Goal: Task Accomplishment & Management: Manage account settings

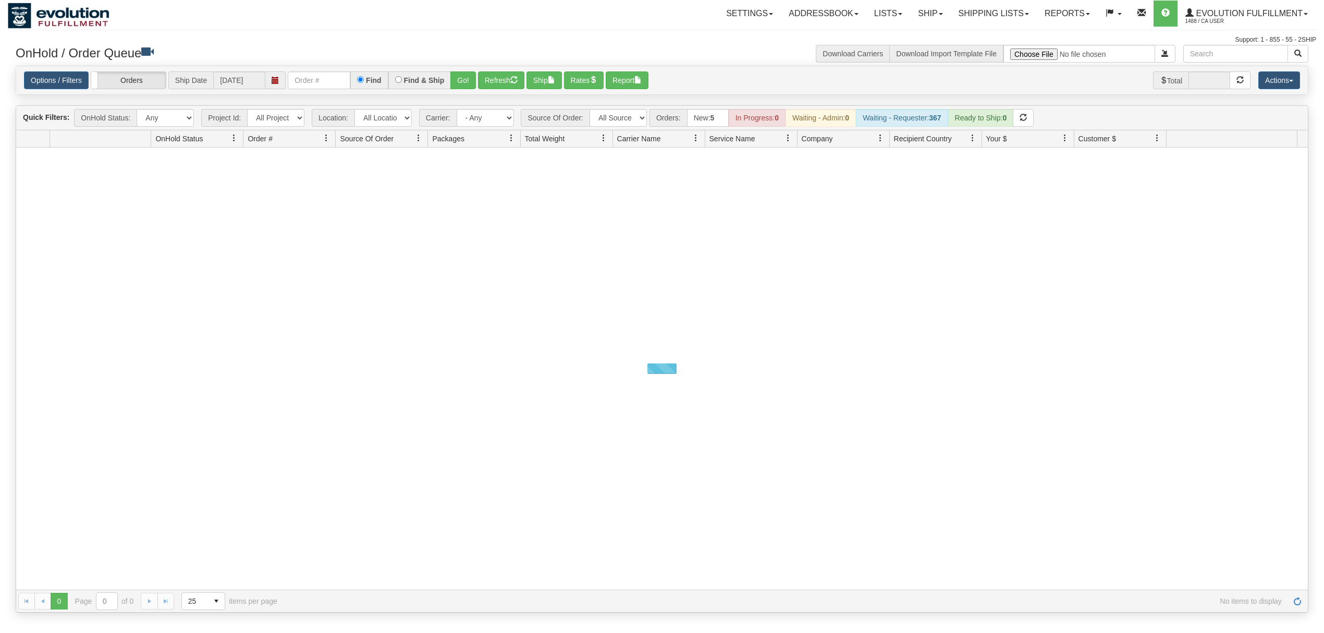
click at [307, 71] on div "Options / Filters Group Shipments Orders Ship Date 08/20/2025 Find Find & Ship …" at bounding box center [662, 80] width 1292 height 29
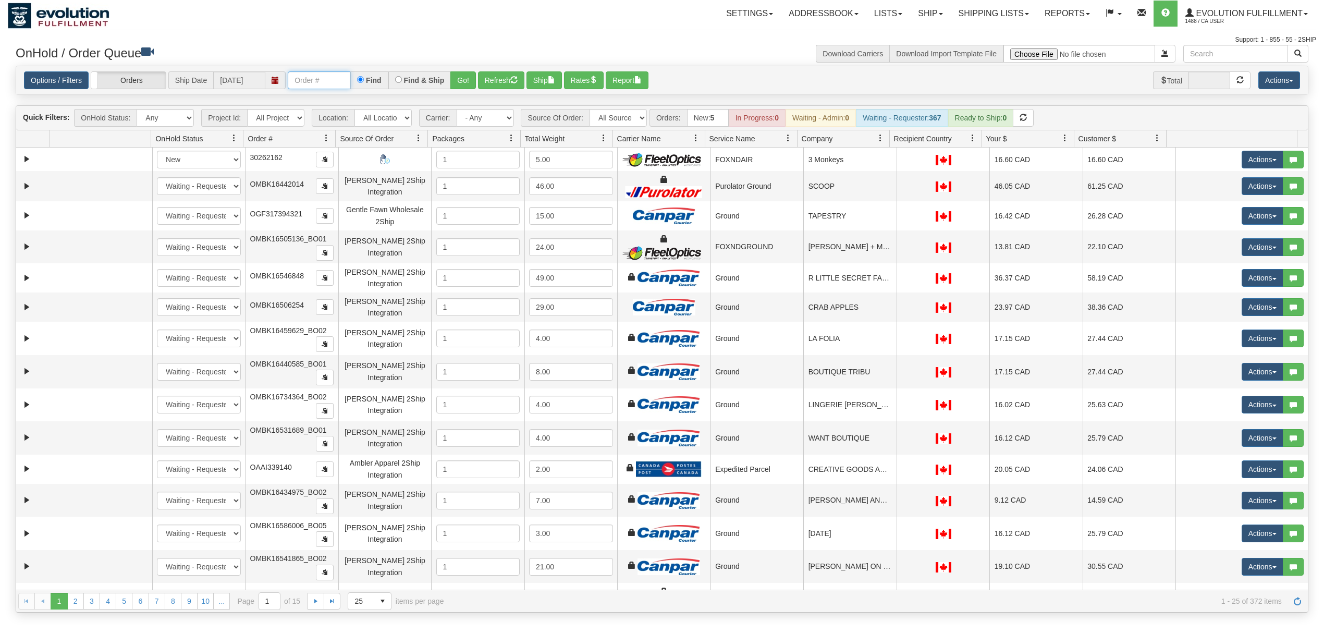
click at [312, 78] on input "text" at bounding box center [319, 80] width 63 height 18
click at [468, 88] on button "Go!" at bounding box center [463, 80] width 26 height 18
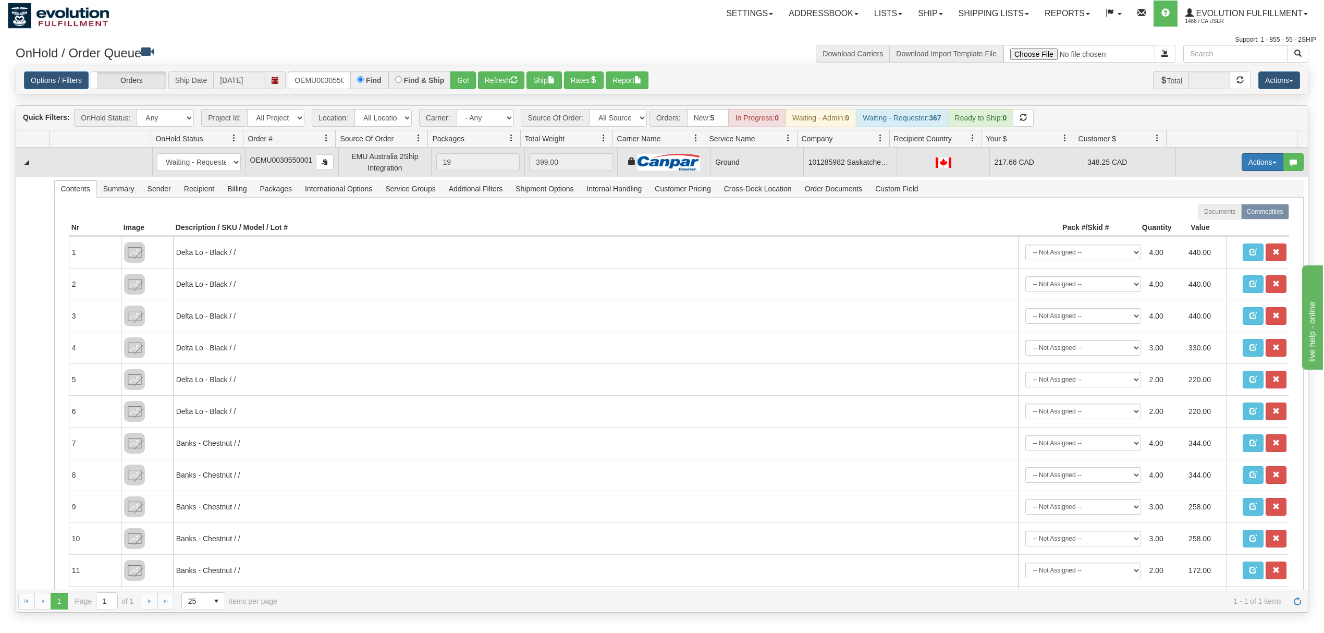
click at [1258, 165] on button "Actions" at bounding box center [1263, 162] width 42 height 18
click at [1210, 222] on span "Ship" at bounding box center [1221, 222] width 22 height 8
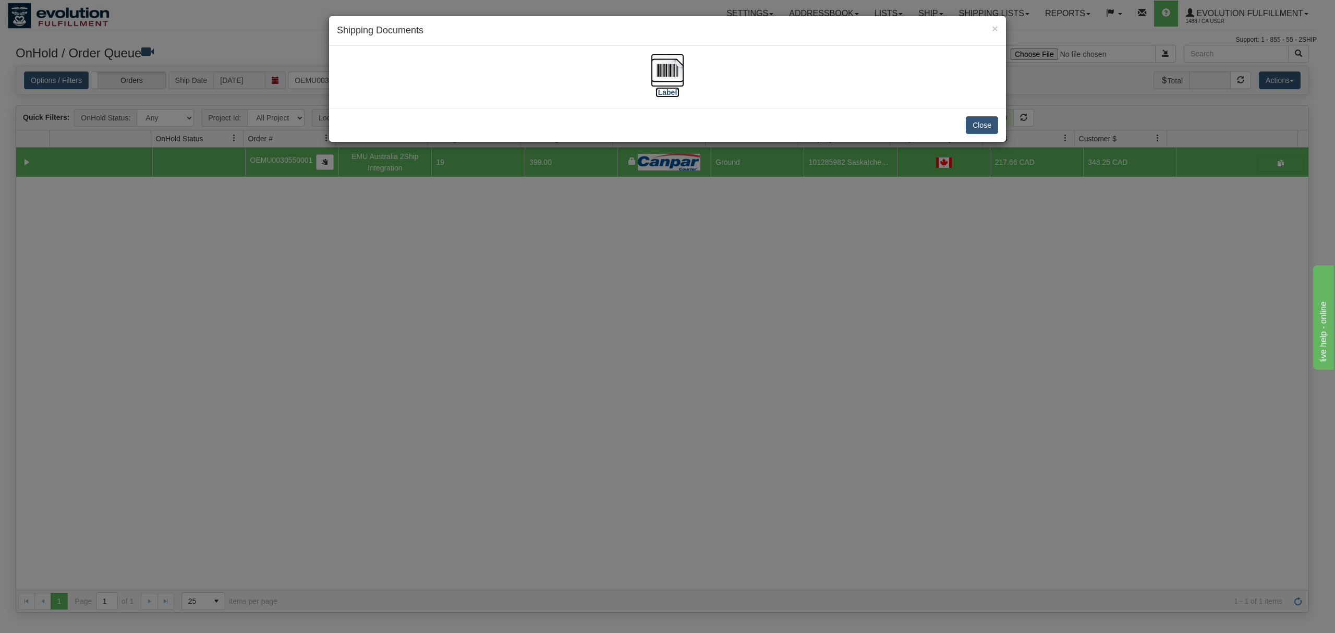
click at [660, 78] on img at bounding box center [667, 70] width 33 height 33
click at [989, 120] on button "Close" at bounding box center [982, 125] width 32 height 18
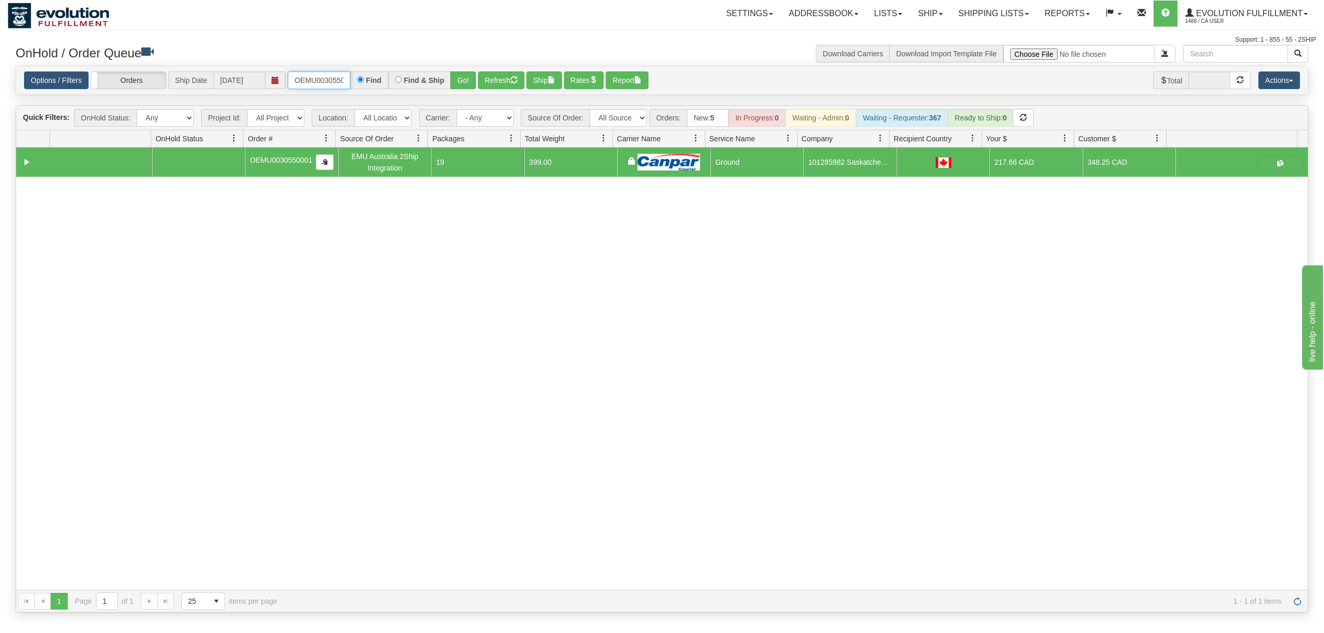
click at [331, 78] on input "OEMU0030550001" at bounding box center [319, 80] width 63 height 18
click at [457, 73] on button "Go!" at bounding box center [463, 80] width 26 height 18
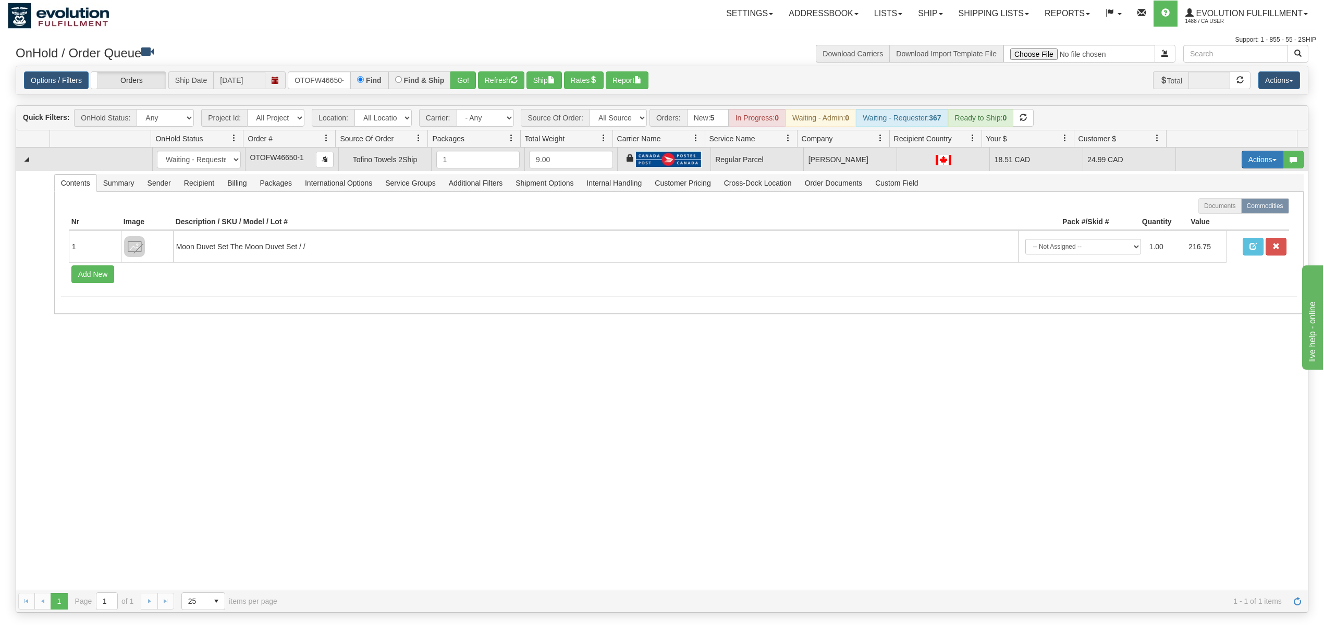
click at [1247, 158] on button "Actions" at bounding box center [1263, 160] width 42 height 18
click at [1212, 207] on span "Rate All Services" at bounding box center [1241, 206] width 63 height 8
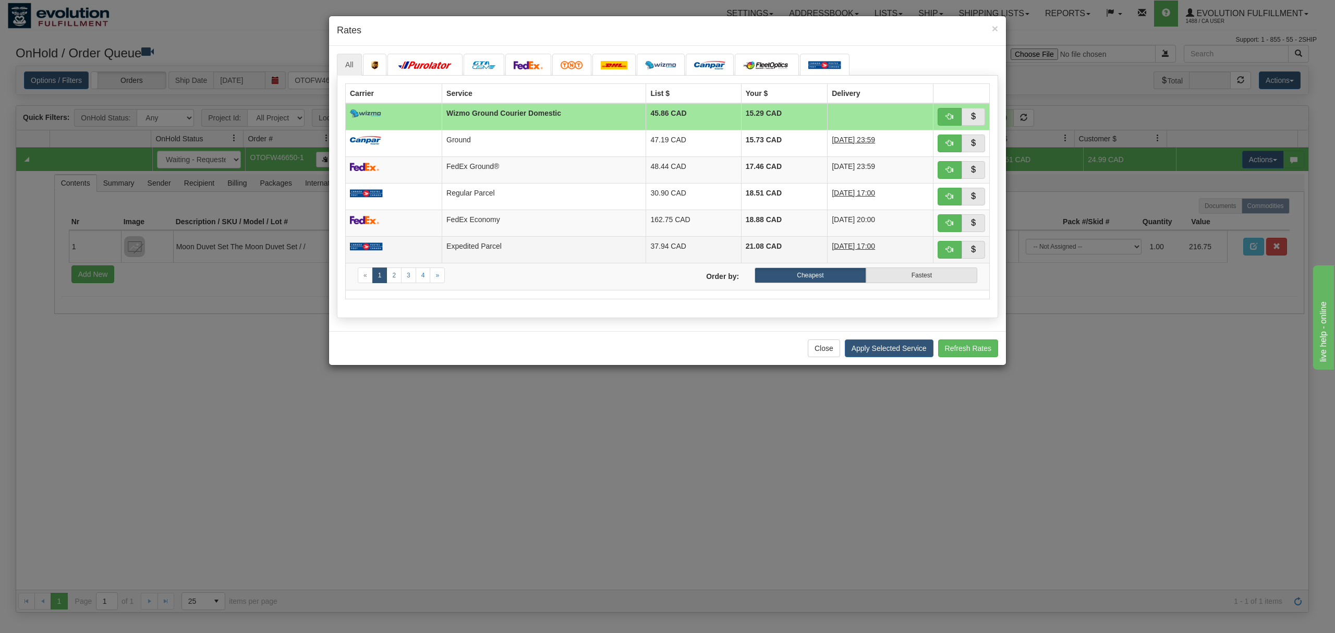
click at [485, 247] on td "Expedited Parcel" at bounding box center [544, 249] width 204 height 27
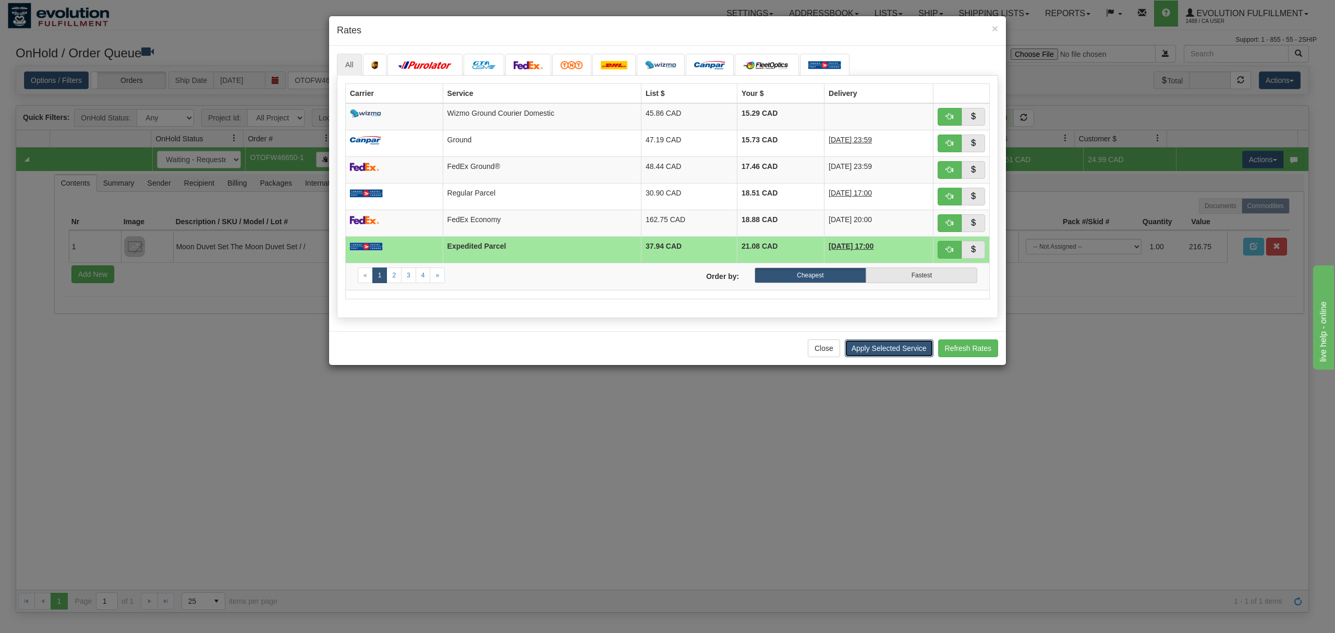
click at [884, 346] on button "Apply Selected Service" at bounding box center [889, 348] width 89 height 18
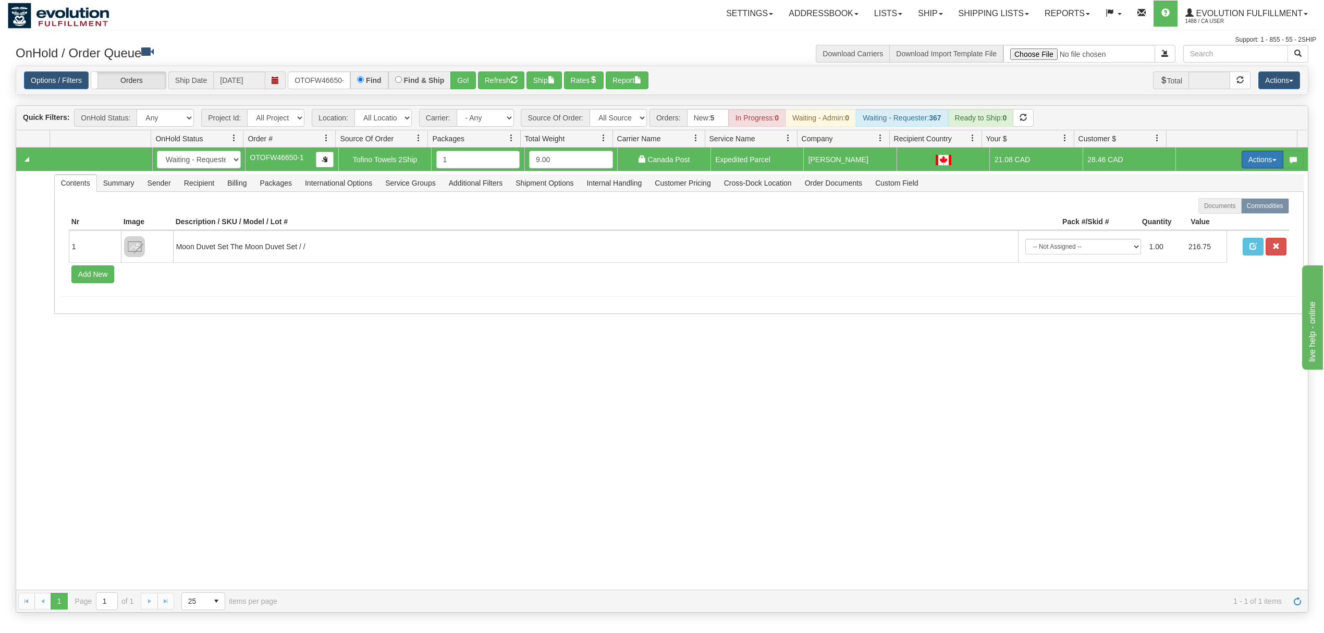
click at [1242, 162] on button "Actions" at bounding box center [1263, 160] width 42 height 18
click at [1210, 222] on span "Ship" at bounding box center [1221, 220] width 22 height 8
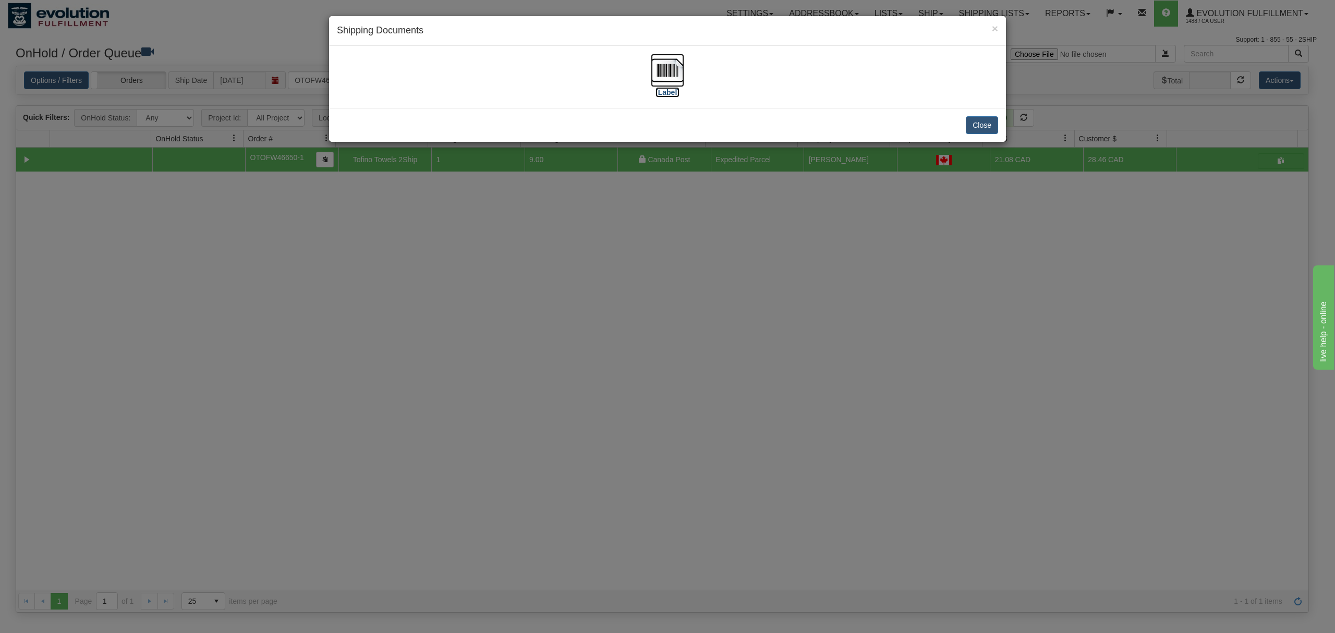
click at [672, 68] on img at bounding box center [667, 70] width 33 height 33
click at [981, 117] on button "Close" at bounding box center [982, 125] width 32 height 18
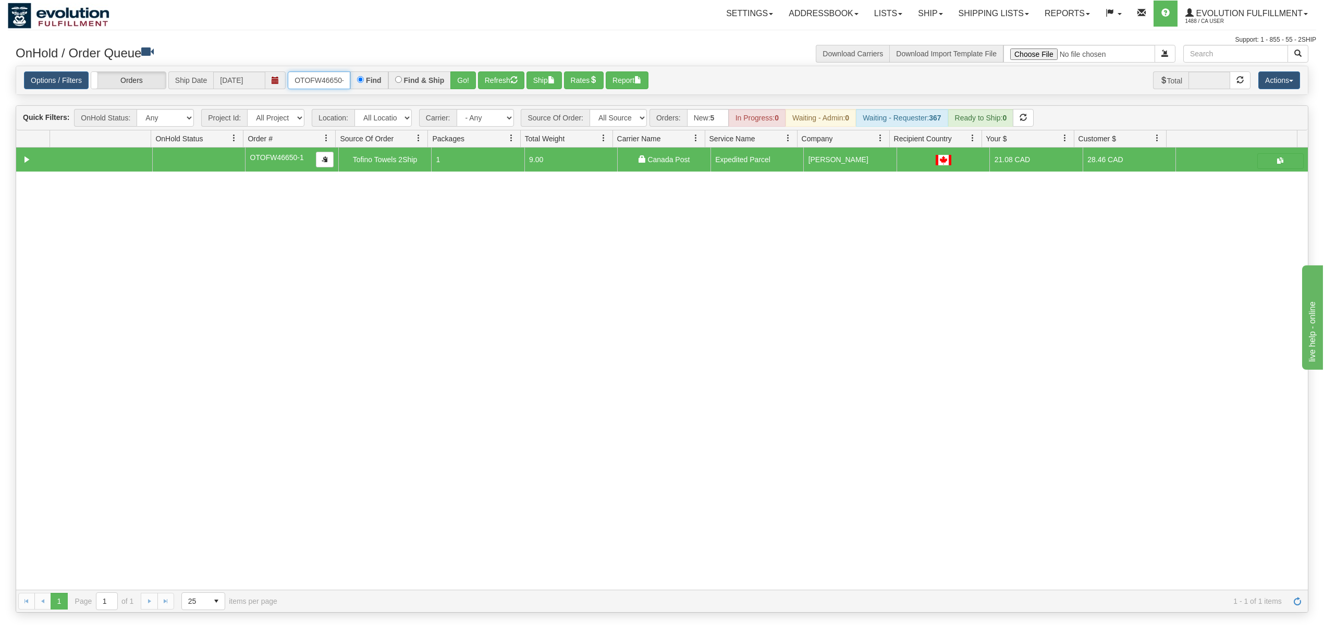
click at [328, 76] on input "OTOFW46650-1" at bounding box center [319, 80] width 63 height 18
type input "OGF317461255"
click at [471, 78] on button "Go!" at bounding box center [463, 80] width 26 height 18
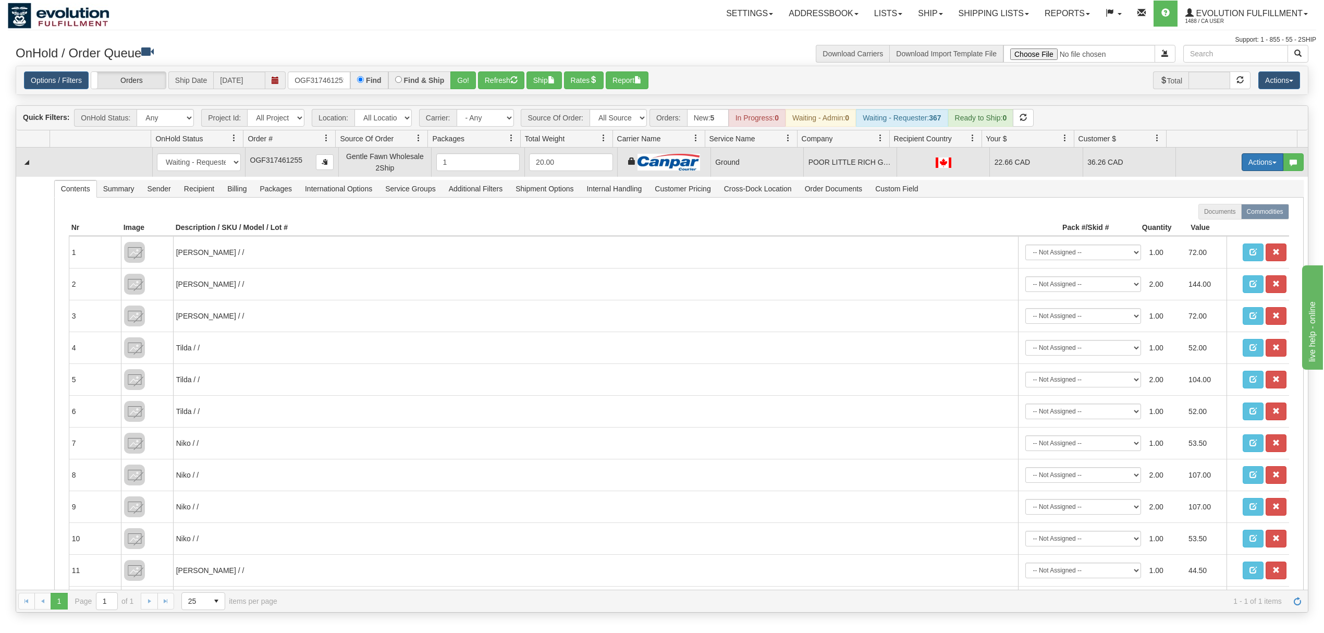
click at [1243, 162] on button "Actions" at bounding box center [1263, 162] width 42 height 18
click at [1210, 226] on span "Ship" at bounding box center [1221, 222] width 22 height 8
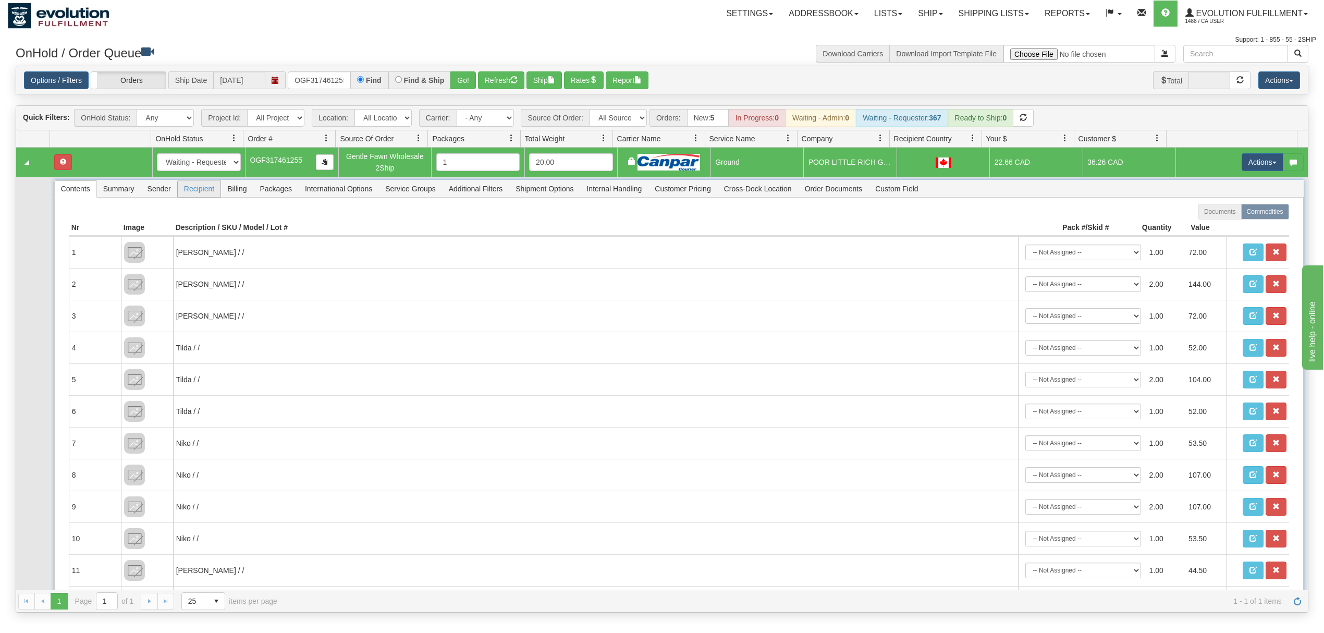
click at [204, 184] on span "Recipient" at bounding box center [199, 188] width 43 height 17
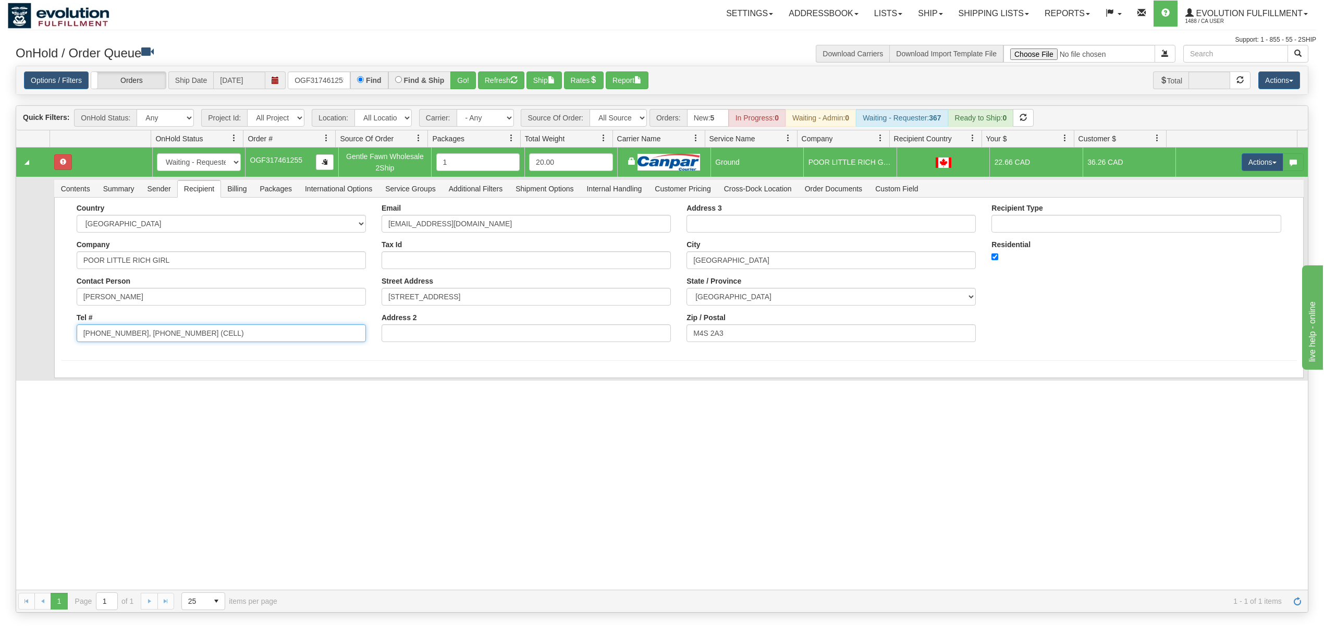
drag, startPoint x: 236, startPoint y: 336, endPoint x: 130, endPoint y: 358, distance: 108.6
click at [130, 358] on form "Country AFGHANISTAN ALAND ISLANDS ALBANIA ALGERIA AMERICAN SAMOA ANDORRA ANGOLA…" at bounding box center [679, 282] width 1236 height 157
type input "416-322-7574,"
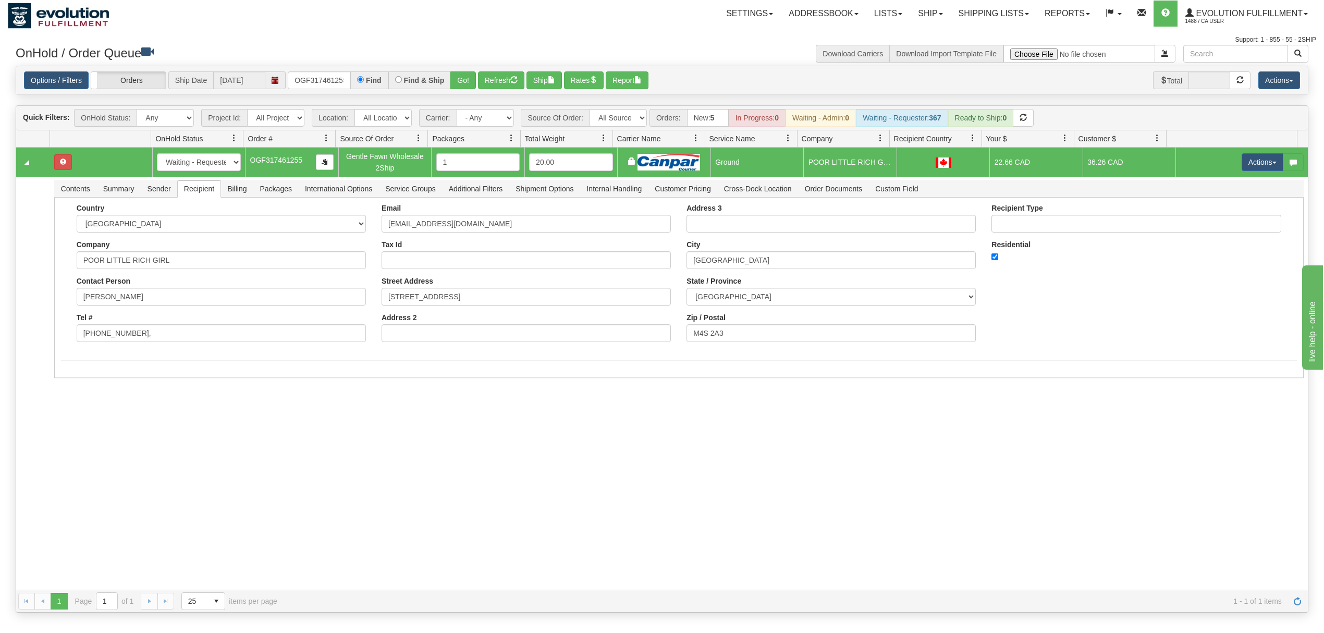
click at [130, 410] on div "31495187 EVOLUTION V3 90766167 90766169 New In Progress Waiting - Admin Waiting…" at bounding box center [662, 369] width 1292 height 442
click at [90, 389] on button "Save" at bounding box center [76, 380] width 30 height 18
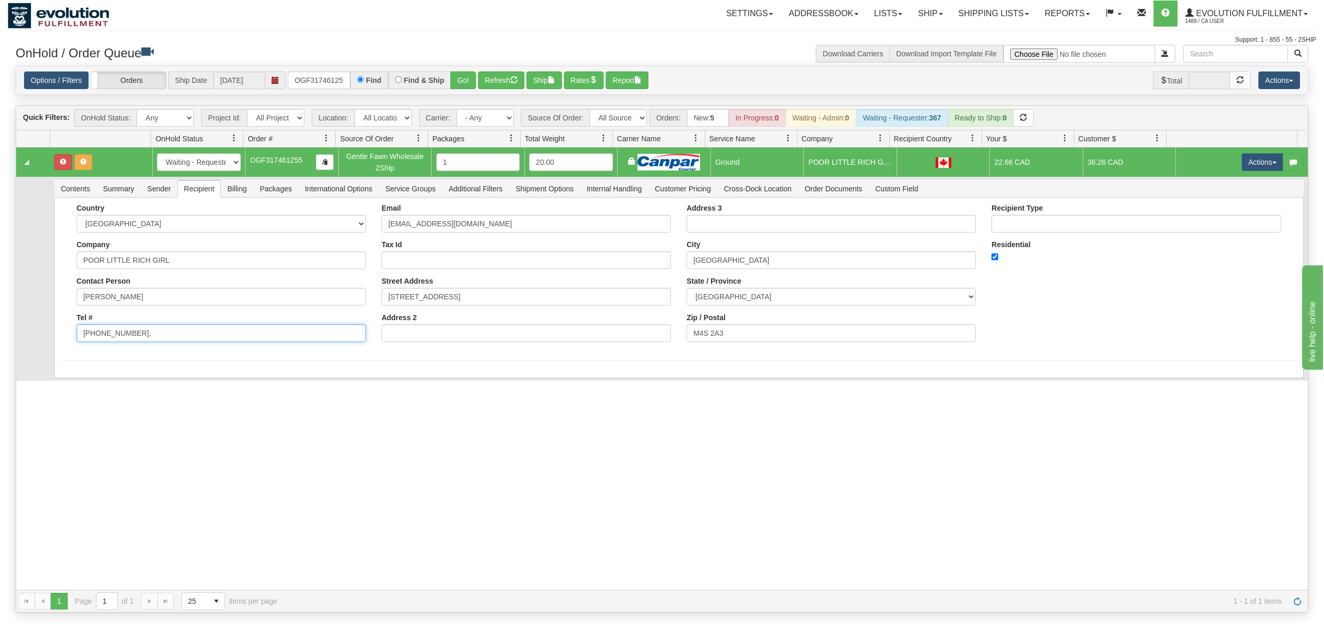
click at [142, 339] on input "416-322-7574," at bounding box center [221, 333] width 289 height 18
type input "416-322-7574"
click at [94, 391] on div "31495187 EVOLUTION V3 90766167 90766169 New In Progress Waiting - Admin Waiting…" at bounding box center [662, 369] width 1292 height 442
click at [79, 380] on button "Save" at bounding box center [76, 380] width 30 height 18
click at [1247, 164] on button "Actions" at bounding box center [1263, 162] width 42 height 18
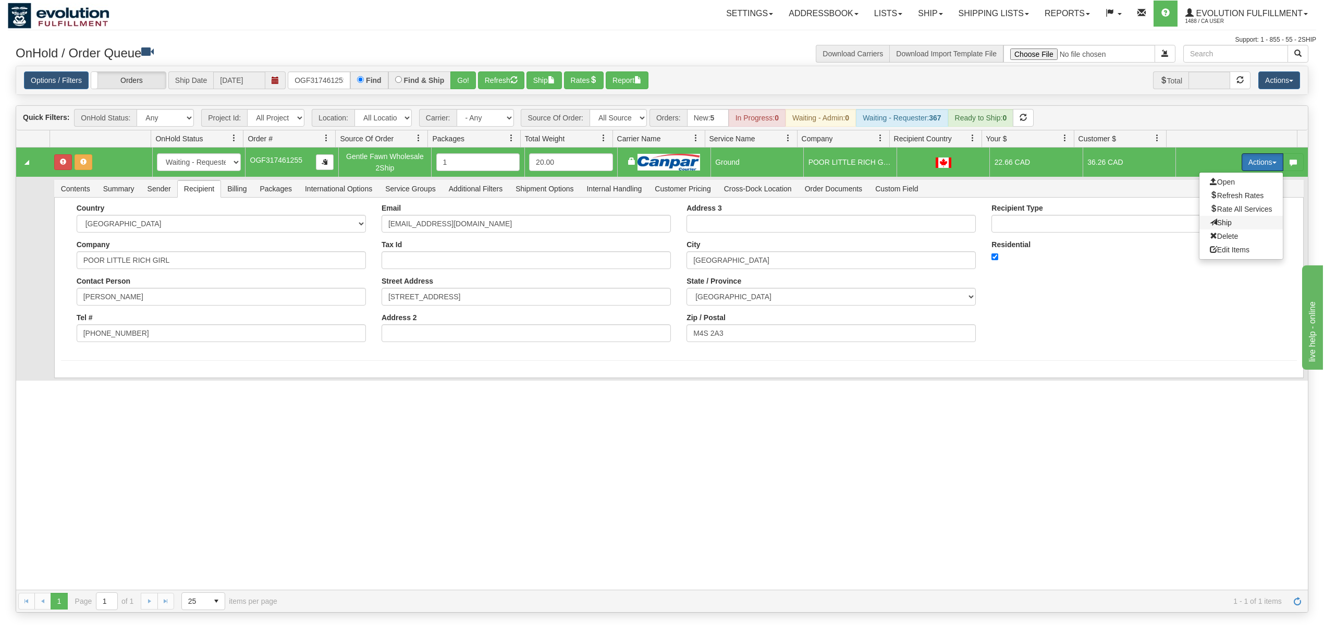
click at [1210, 226] on span at bounding box center [1213, 221] width 7 height 7
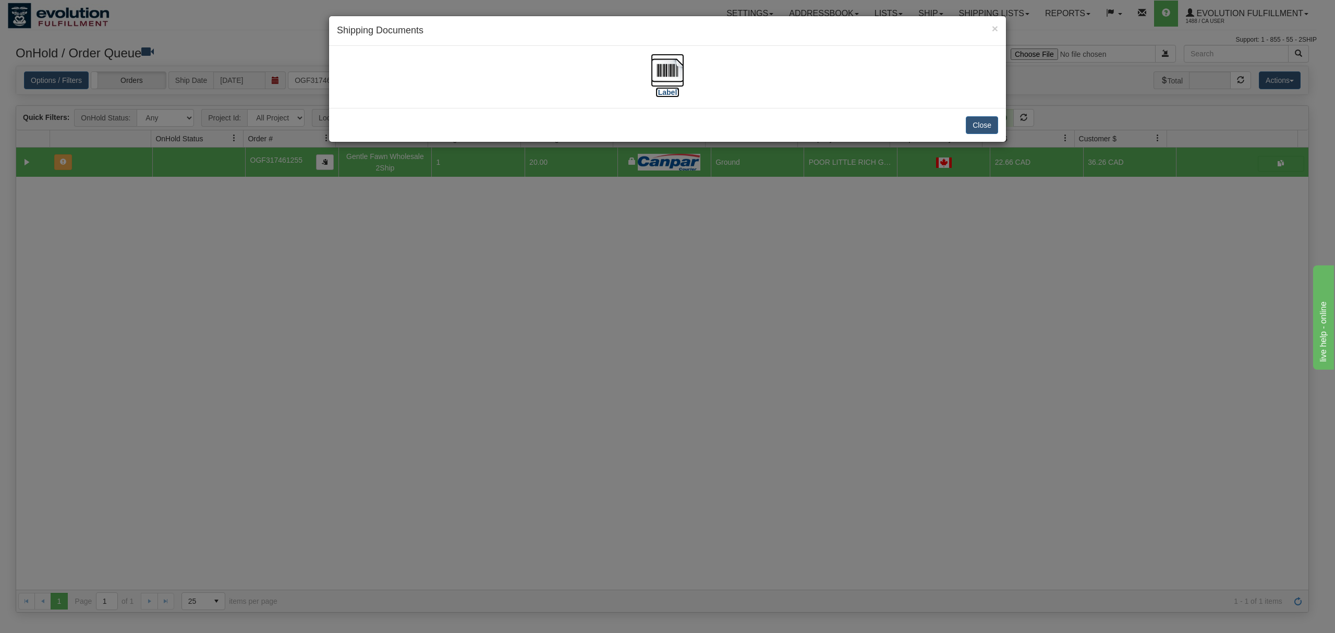
click at [674, 71] on img at bounding box center [667, 70] width 33 height 33
click at [982, 129] on button "Close" at bounding box center [982, 125] width 32 height 18
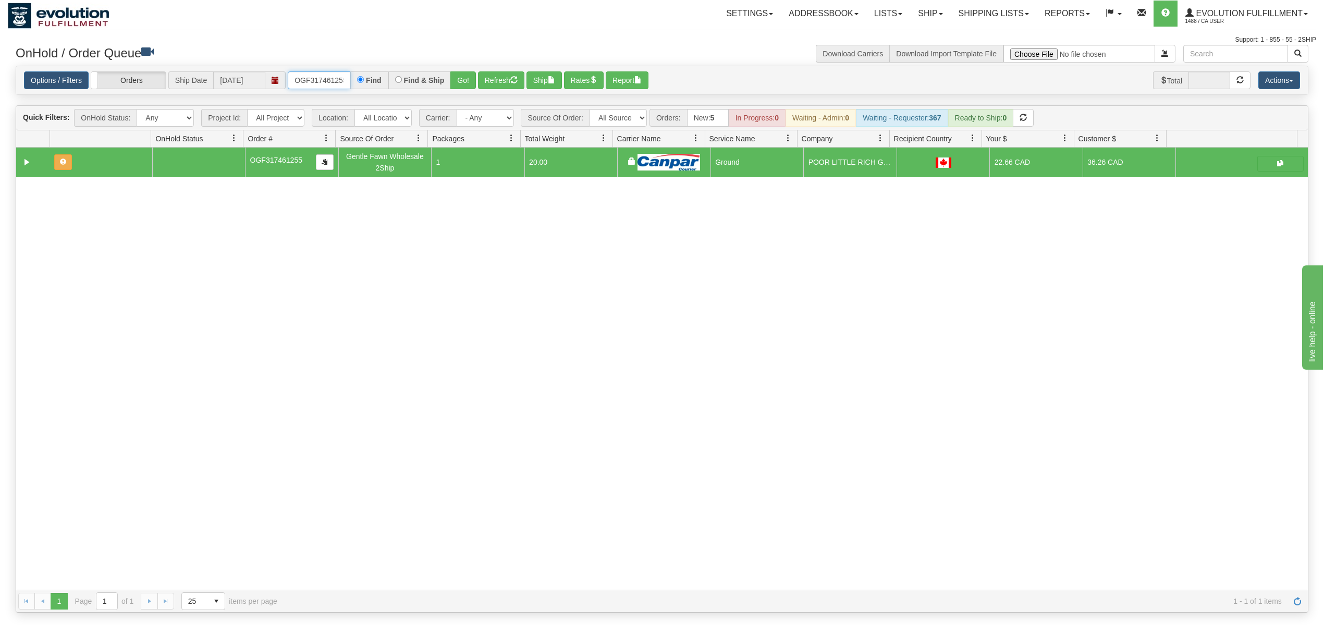
click at [302, 82] on input "OGF317461255" at bounding box center [319, 80] width 63 height 18
click at [457, 74] on button "Go!" at bounding box center [463, 80] width 26 height 18
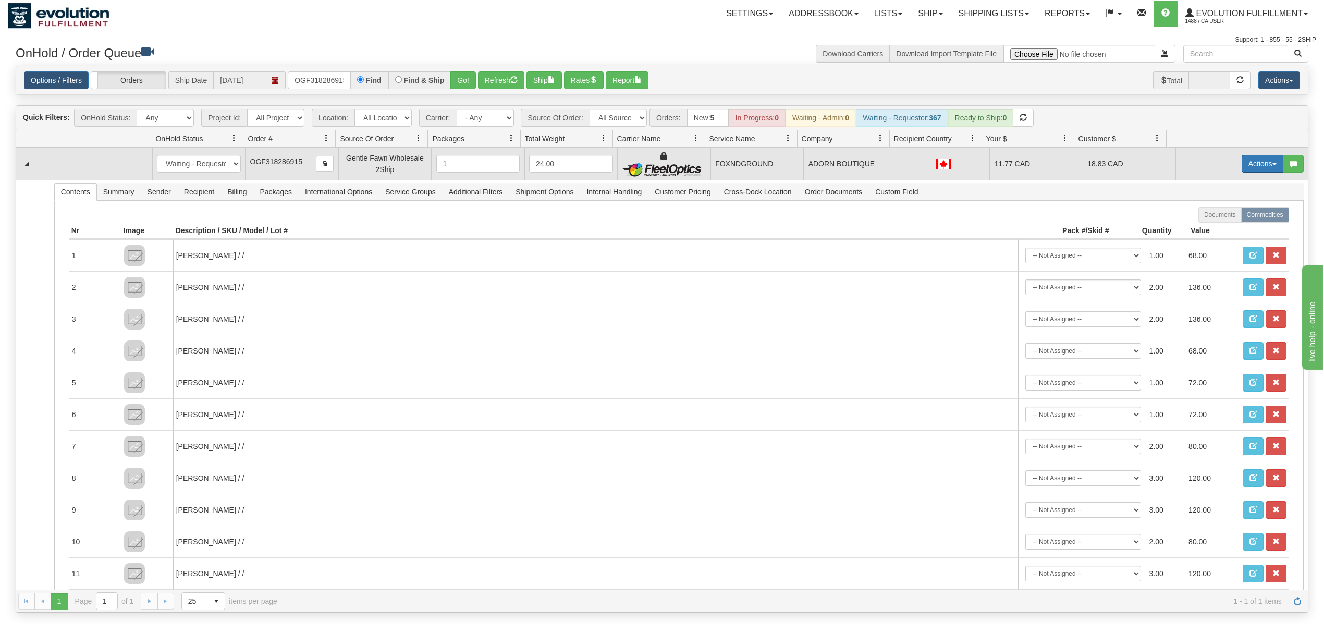
click at [1258, 160] on button "Actions" at bounding box center [1263, 164] width 42 height 18
click at [1222, 211] on span "Rate All Services" at bounding box center [1241, 210] width 63 height 8
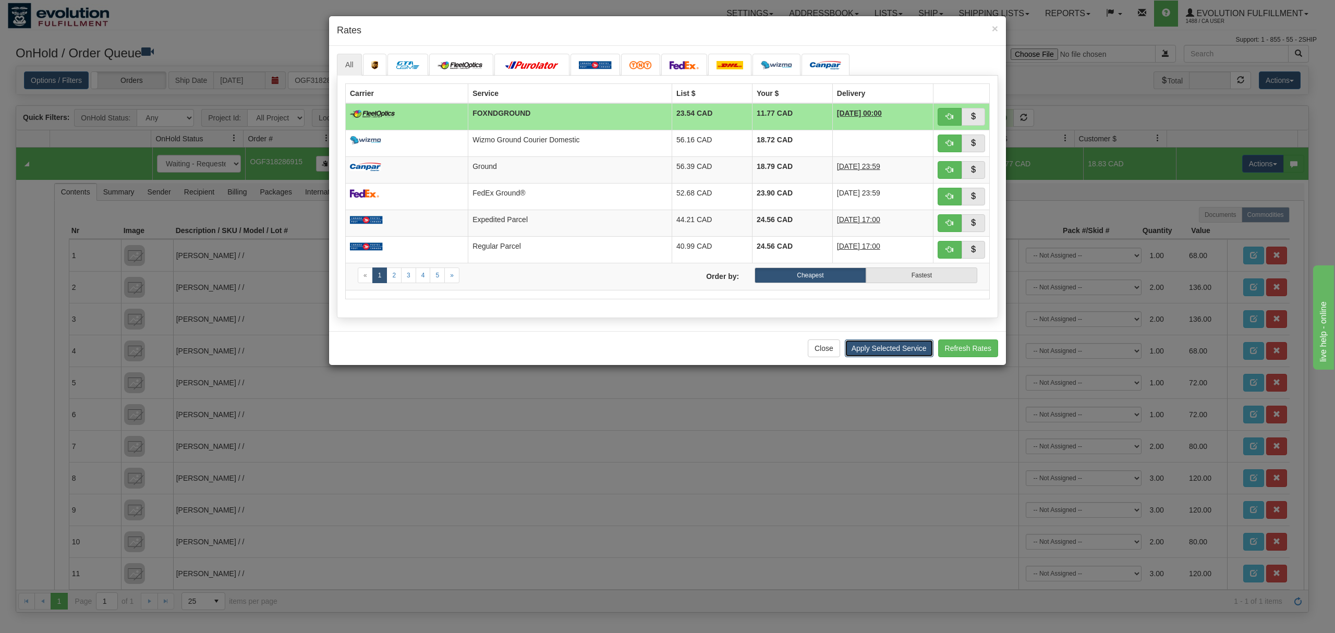
click at [872, 355] on button "Apply Selected Service" at bounding box center [889, 348] width 89 height 18
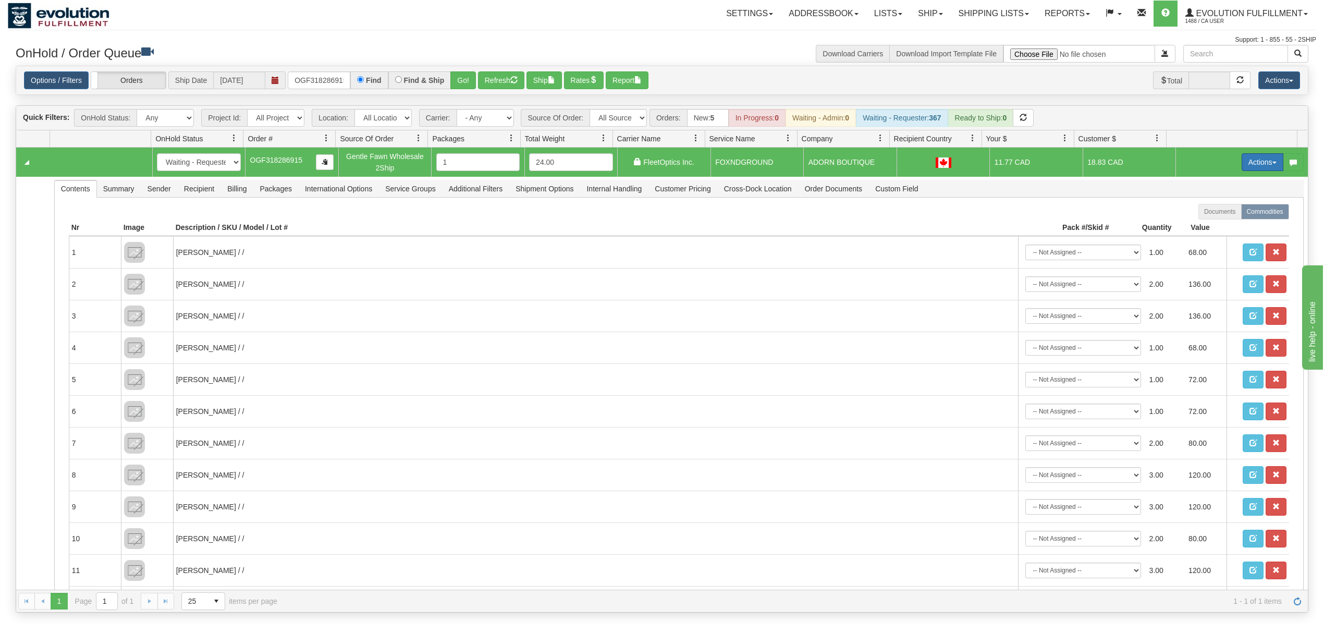
click at [1243, 161] on button "Actions" at bounding box center [1263, 162] width 42 height 18
click at [1210, 222] on span at bounding box center [1213, 221] width 7 height 7
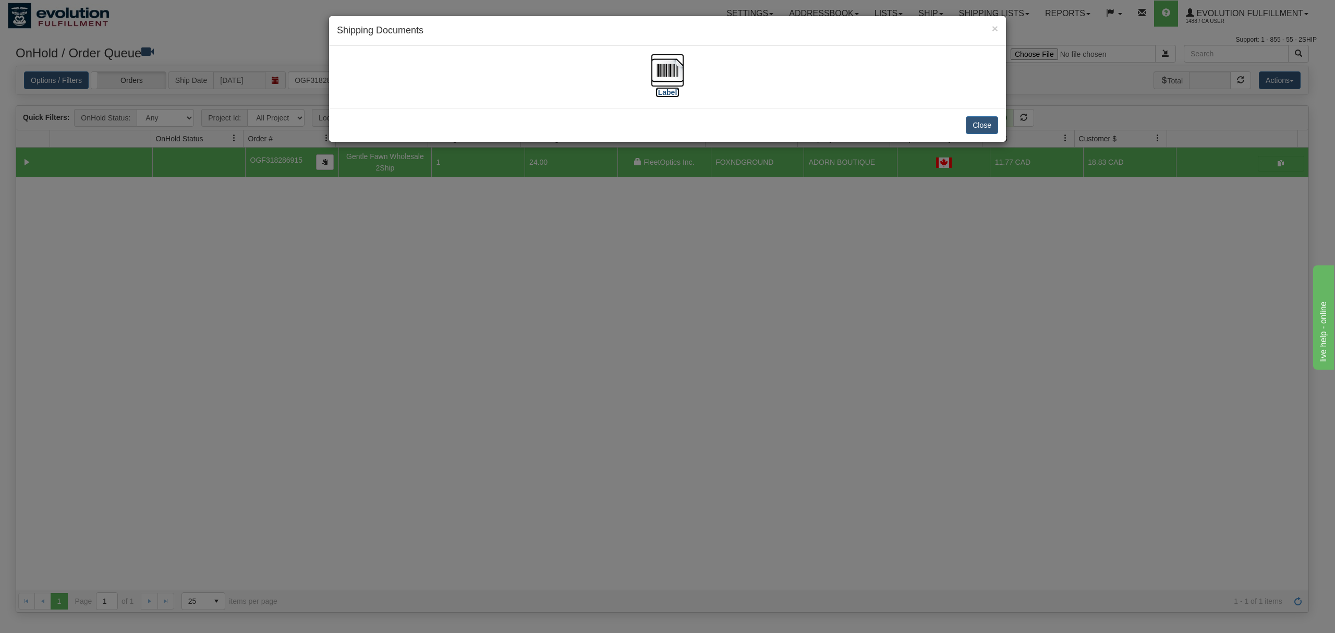
click at [672, 64] on img at bounding box center [667, 70] width 33 height 33
click at [987, 133] on button "Close" at bounding box center [982, 125] width 32 height 18
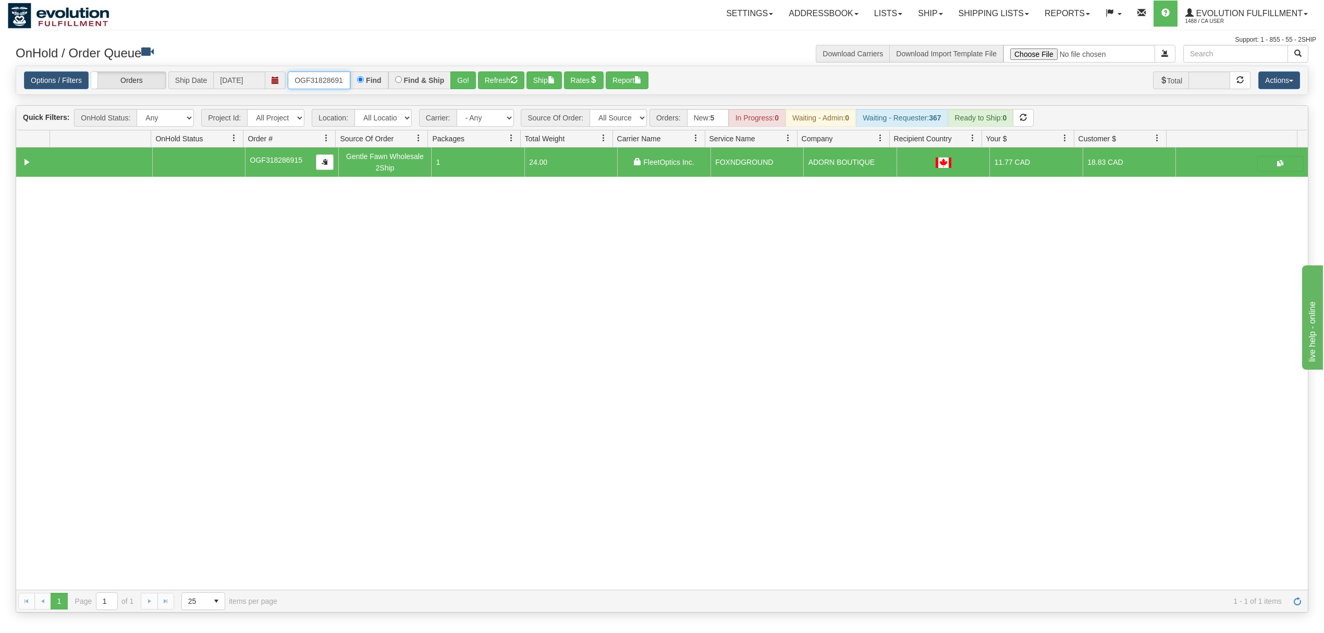
click at [326, 80] on input "OGF318286915" at bounding box center [319, 80] width 63 height 18
type input "OGF317452434"
click at [457, 80] on button "Go!" at bounding box center [463, 80] width 26 height 18
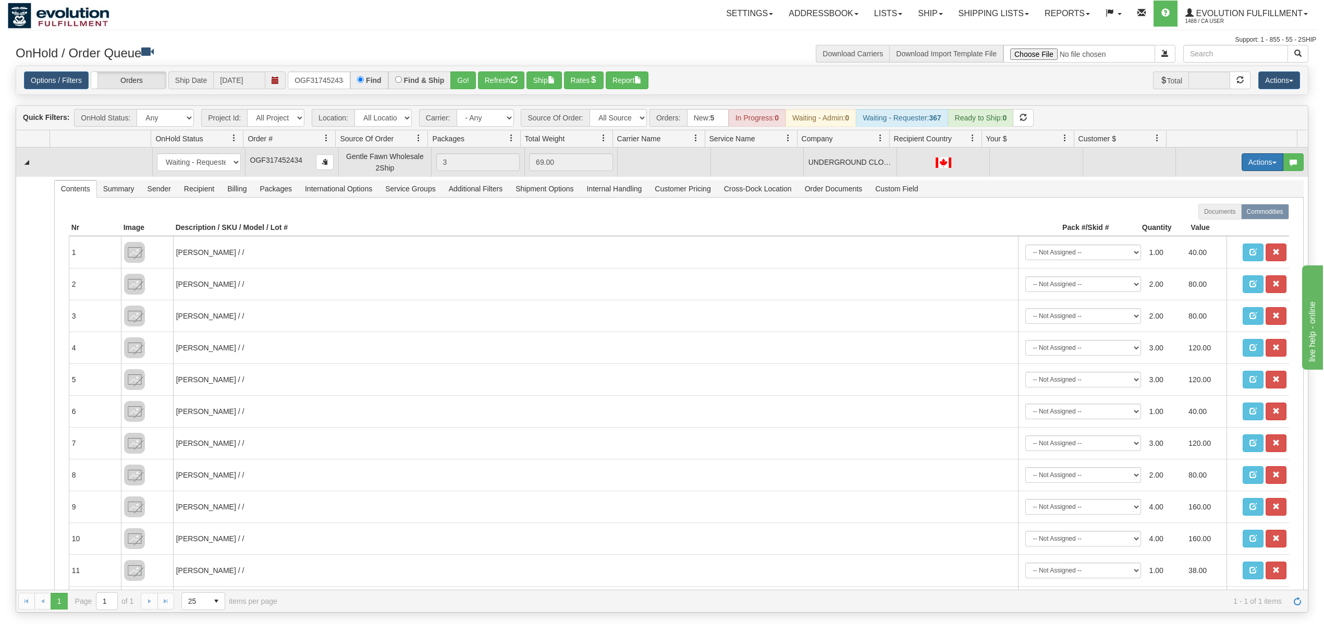
click at [1252, 157] on button "Actions" at bounding box center [1263, 162] width 42 height 18
click at [1215, 209] on span "Rate All Services" at bounding box center [1241, 209] width 63 height 8
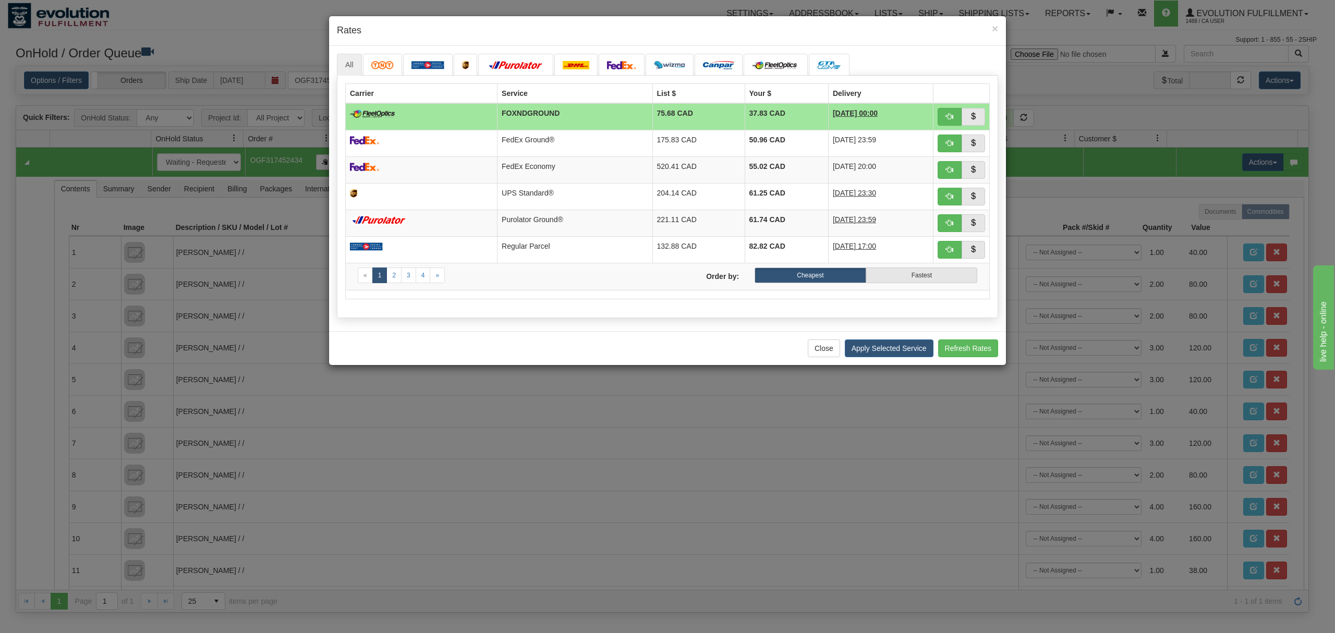
click at [999, 28] on div "× Rates" at bounding box center [667, 31] width 677 height 30
click at [995, 28] on span "×" at bounding box center [995, 28] width 6 height 12
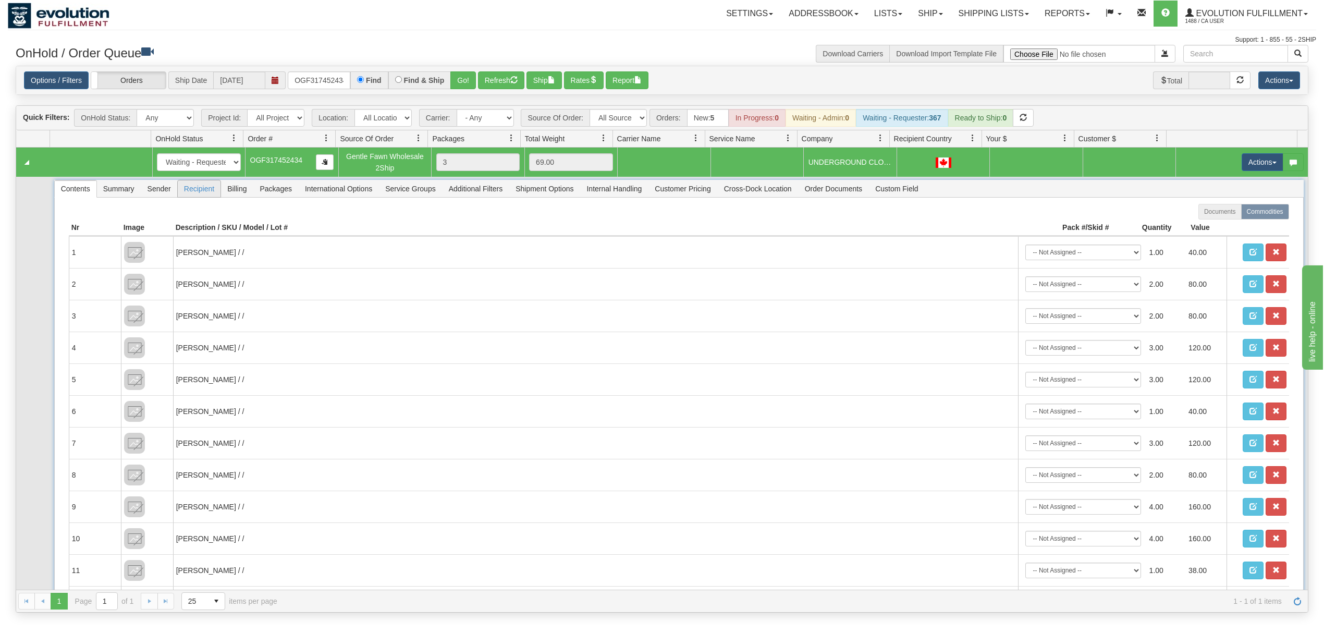
click at [201, 187] on span "Recipient" at bounding box center [199, 188] width 43 height 17
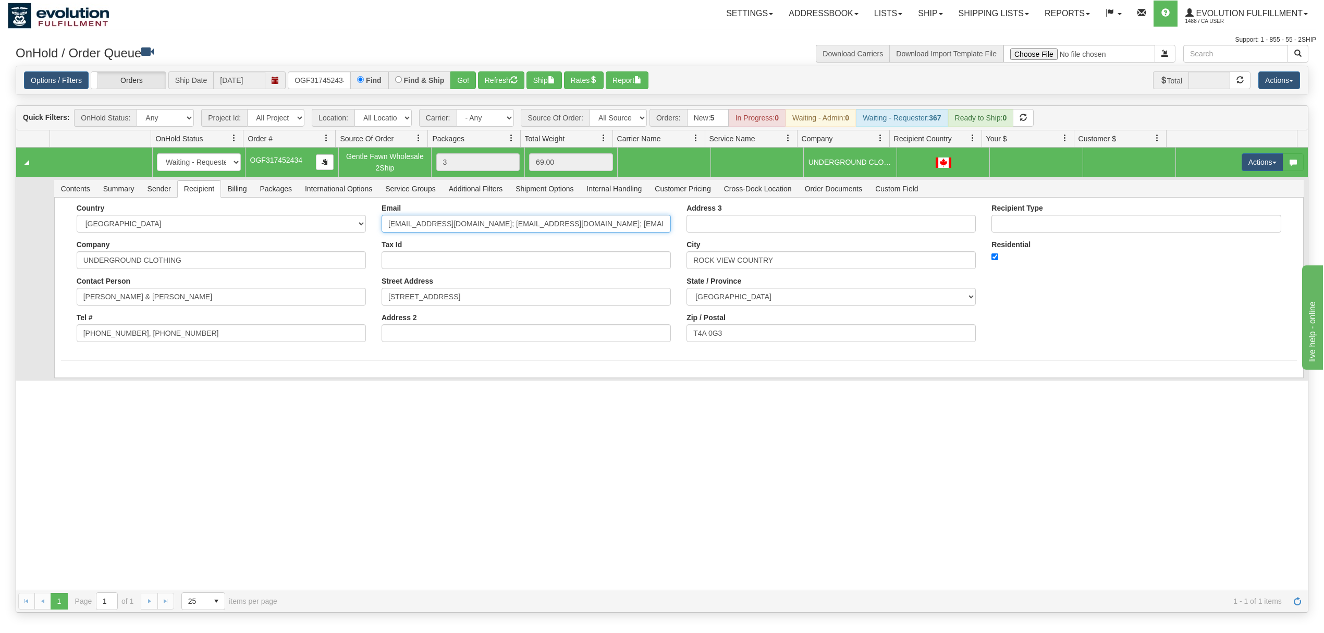
scroll to position [0, 155]
drag, startPoint x: 539, startPoint y: 225, endPoint x: 746, endPoint y: 219, distance: 206.6
click at [746, 219] on div "Country AFGHANISTAN ALAND ISLANDS ALBANIA ALGERIA AMERICAN SAMOA ANDORRA ANGOLA…" at bounding box center [679, 277] width 1236 height 146
type input "SMCBRIDE@UNDERGROUNDCLOTHING.CA"
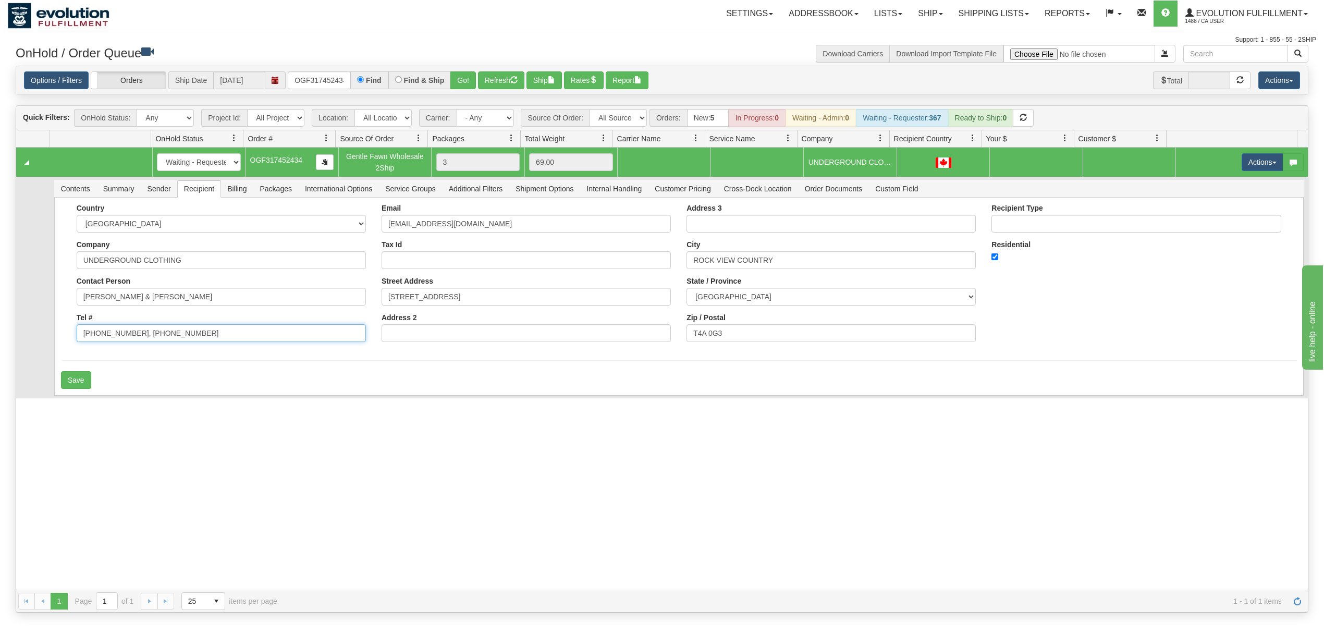
drag, startPoint x: 186, startPoint y: 343, endPoint x: 130, endPoint y: 373, distance: 63.7
click at [130, 373] on form "Country AFGHANISTAN ALAND ISLANDS ALBANIA ALGERIA AMERICAN SAMOA ANDORRA ANGOLA…" at bounding box center [679, 296] width 1236 height 185
type input "403-452-6110"
click at [78, 384] on button "Save" at bounding box center [76, 380] width 30 height 18
click at [1242, 168] on button "Actions" at bounding box center [1263, 162] width 42 height 18
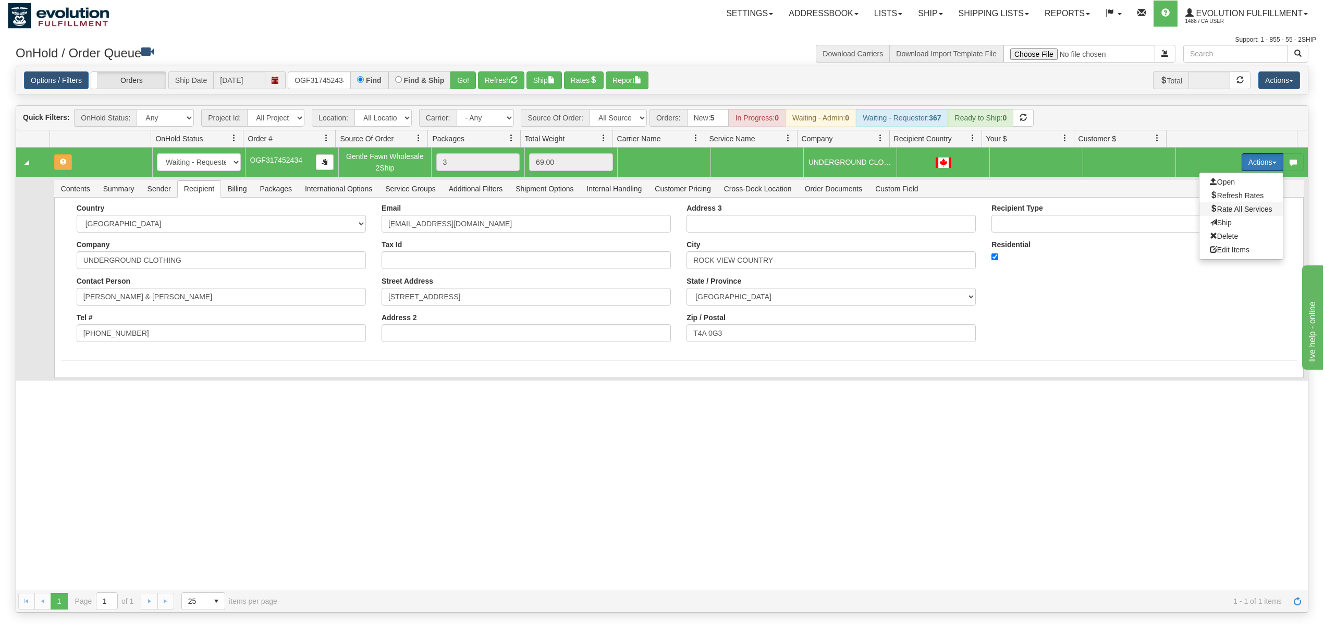
click at [1218, 209] on span "Rate All Services" at bounding box center [1241, 209] width 63 height 8
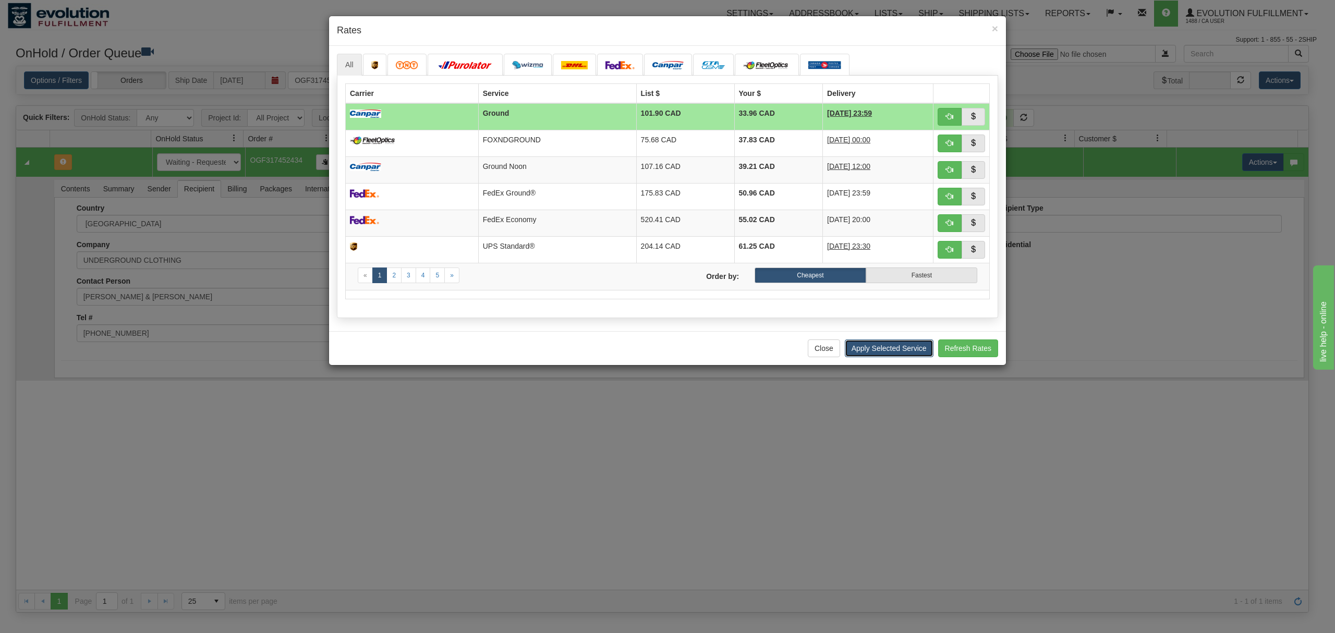
drag, startPoint x: 858, startPoint y: 355, endPoint x: 864, endPoint y: 355, distance: 6.3
click at [859, 355] on button "Apply Selected Service" at bounding box center [889, 348] width 89 height 18
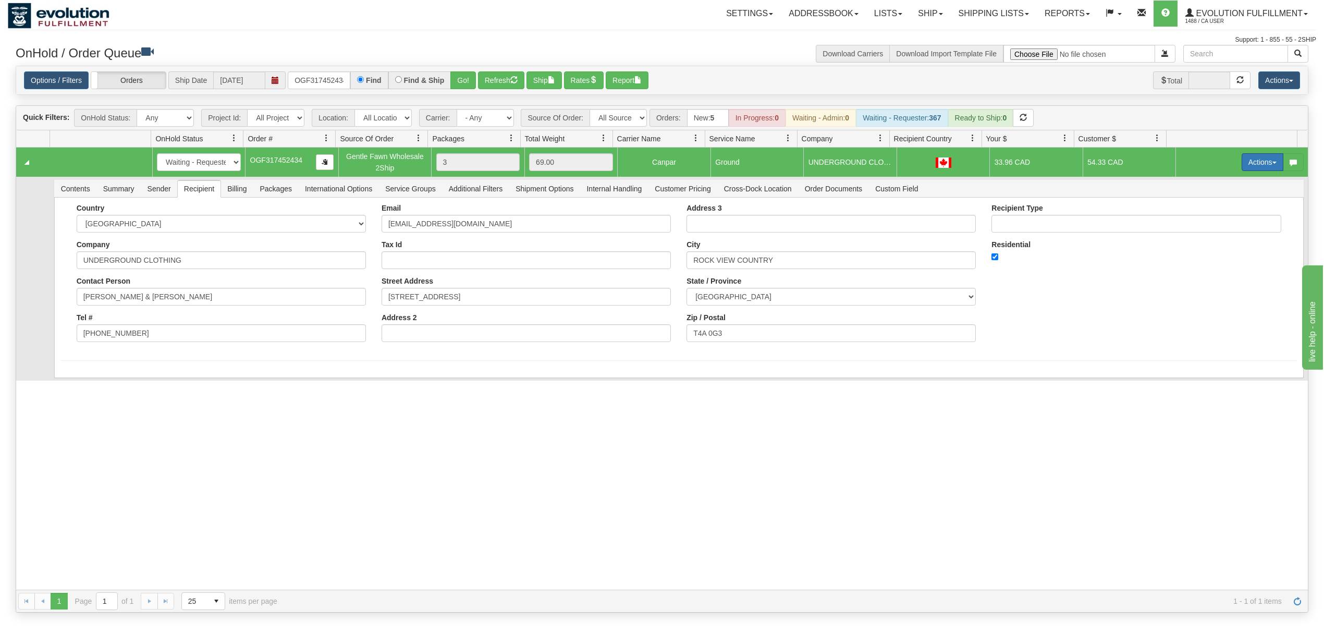
click at [1253, 163] on button "Actions" at bounding box center [1263, 162] width 42 height 18
click at [1210, 222] on span "Ship" at bounding box center [1221, 222] width 22 height 8
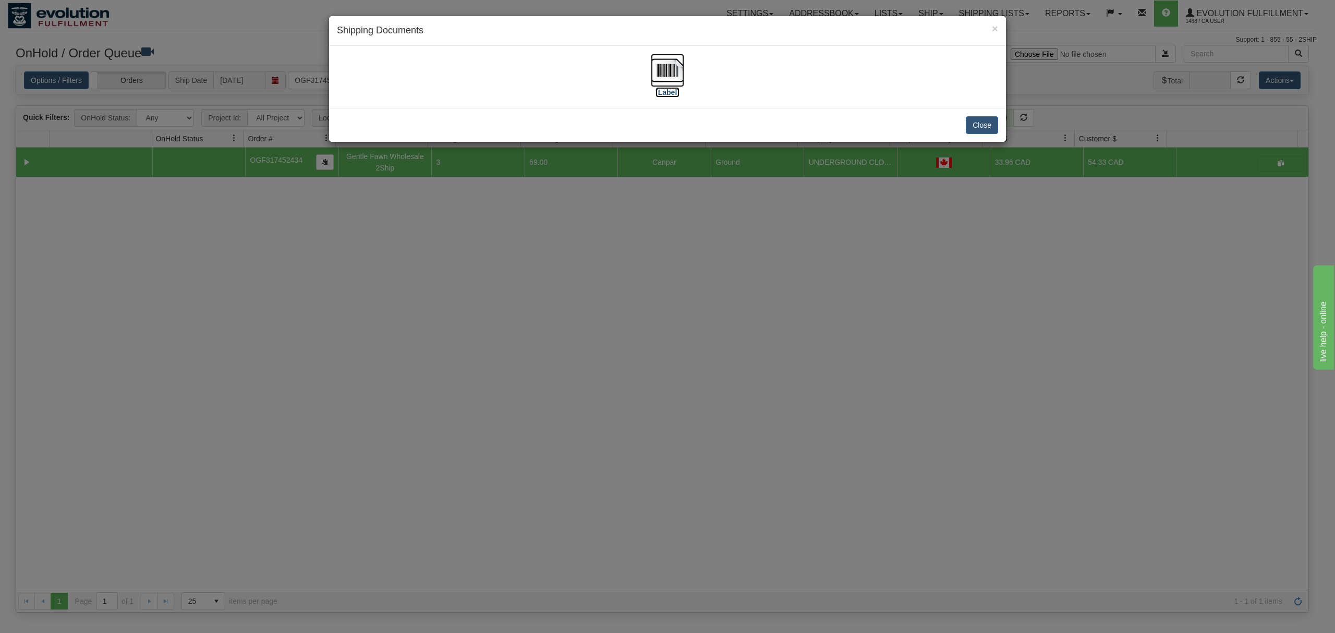
click at [668, 68] on img at bounding box center [667, 70] width 33 height 33
drag, startPoint x: 965, startPoint y: 126, endPoint x: 972, endPoint y: 124, distance: 8.1
click at [966, 126] on button "Close" at bounding box center [982, 125] width 32 height 18
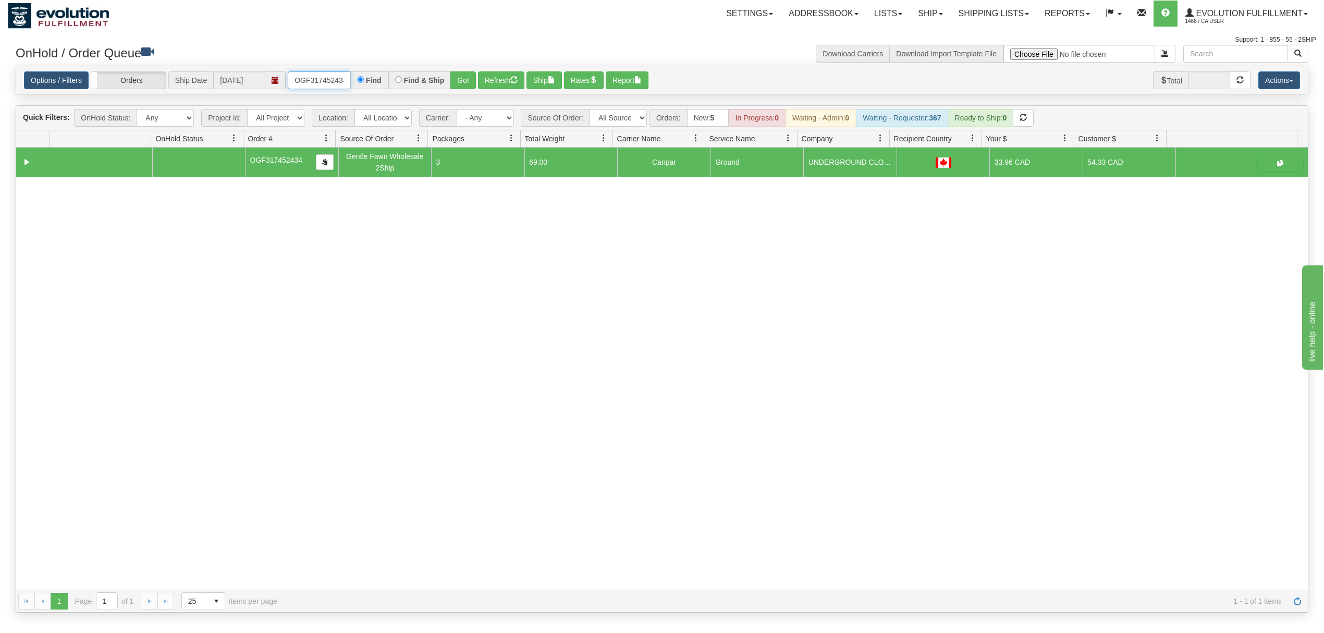
click at [320, 76] on input "OGF317452434" at bounding box center [319, 80] width 63 height 18
drag, startPoint x: 320, startPoint y: 76, endPoint x: 335, endPoint y: 76, distance: 15.1
click at [322, 76] on input "OGF317452434" at bounding box center [319, 80] width 63 height 18
type input "OMBK17390843 KIDS"
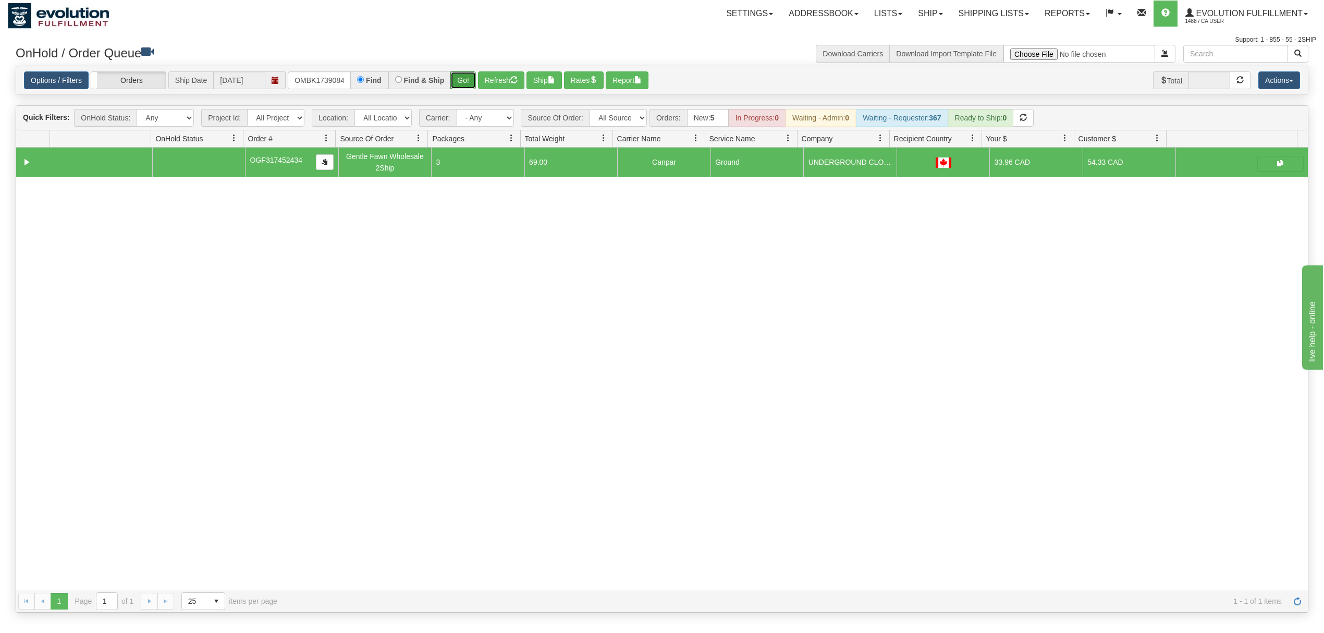
click at [469, 78] on button "Go!" at bounding box center [463, 80] width 26 height 18
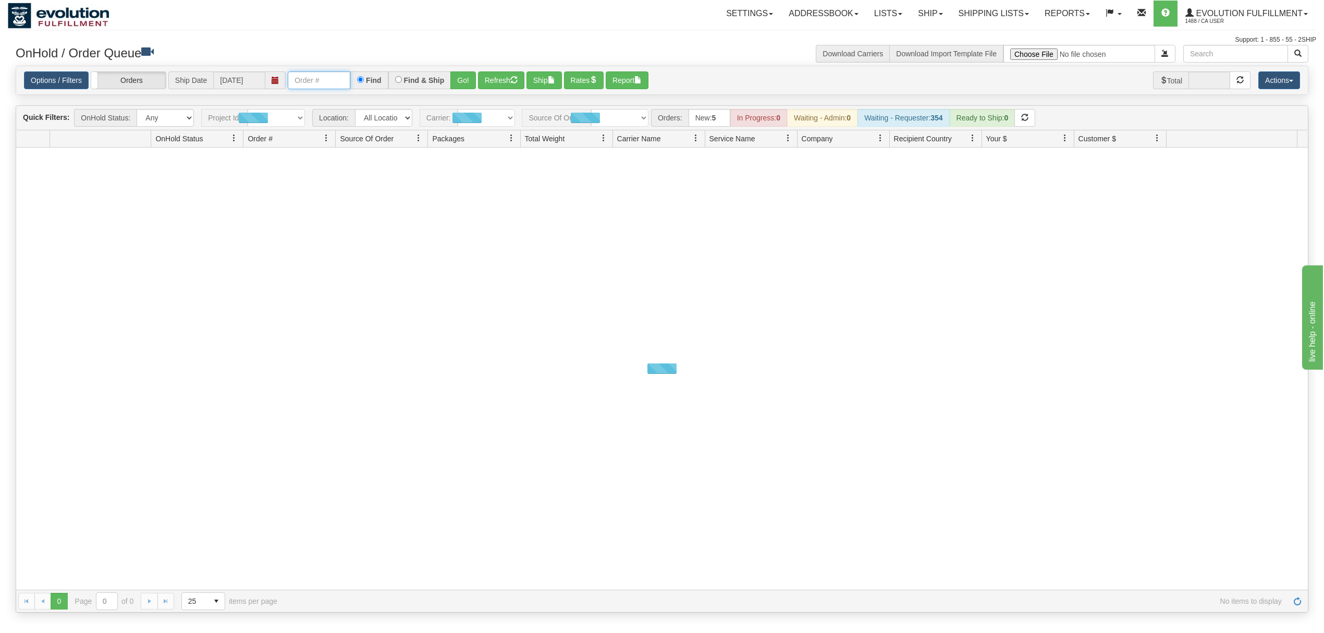
click at [331, 80] on input "text" at bounding box center [319, 80] width 63 height 18
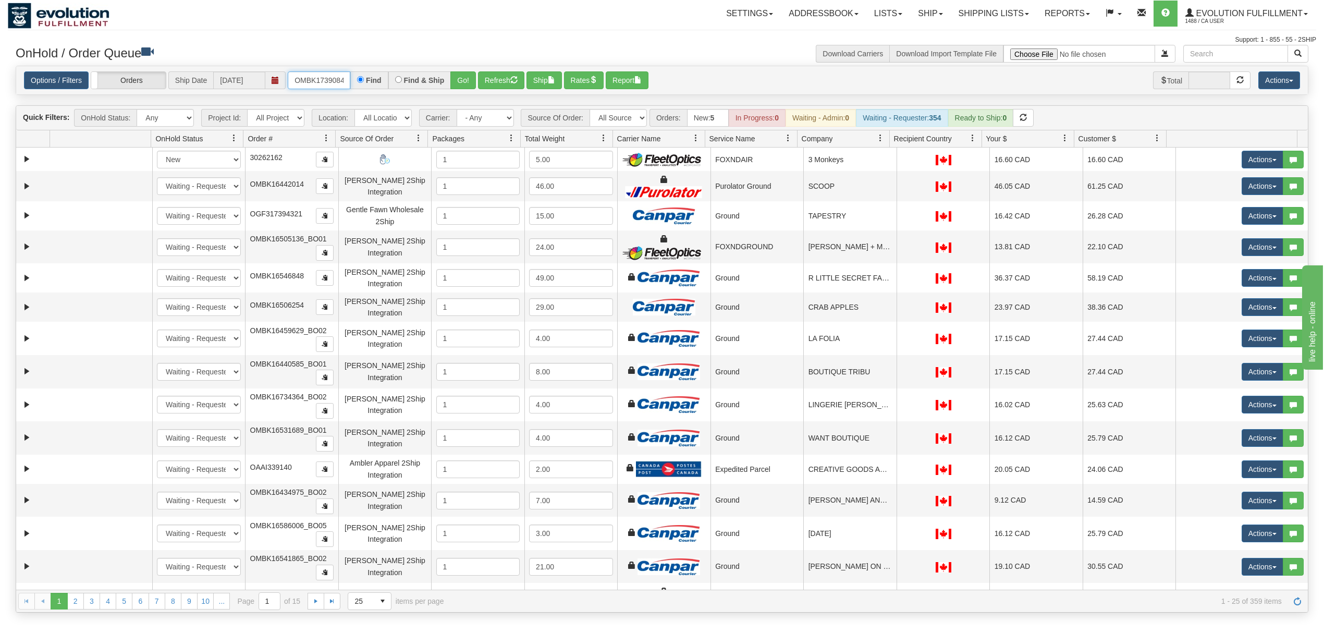
click at [336, 78] on input "OMBK17390843 KIDS" at bounding box center [319, 80] width 63 height 18
click at [466, 77] on button "Go!" at bounding box center [463, 80] width 26 height 18
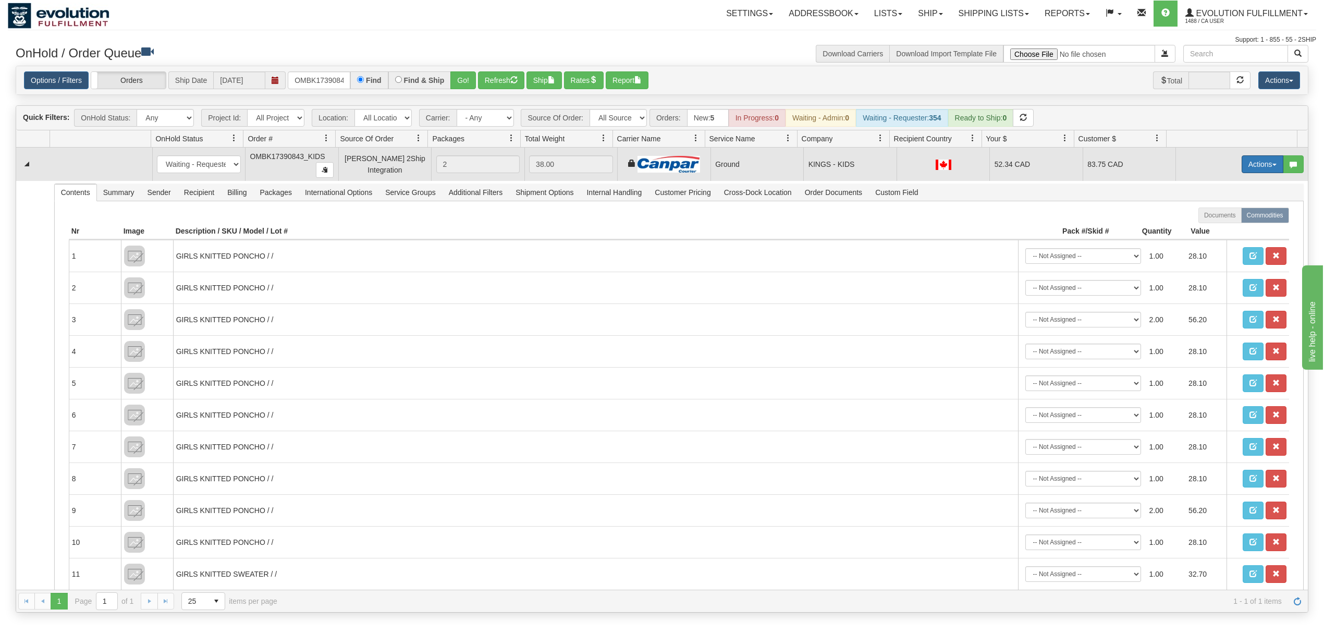
click at [1251, 163] on button "Actions" at bounding box center [1263, 164] width 42 height 18
click at [1210, 224] on span "Ship" at bounding box center [1221, 225] width 22 height 8
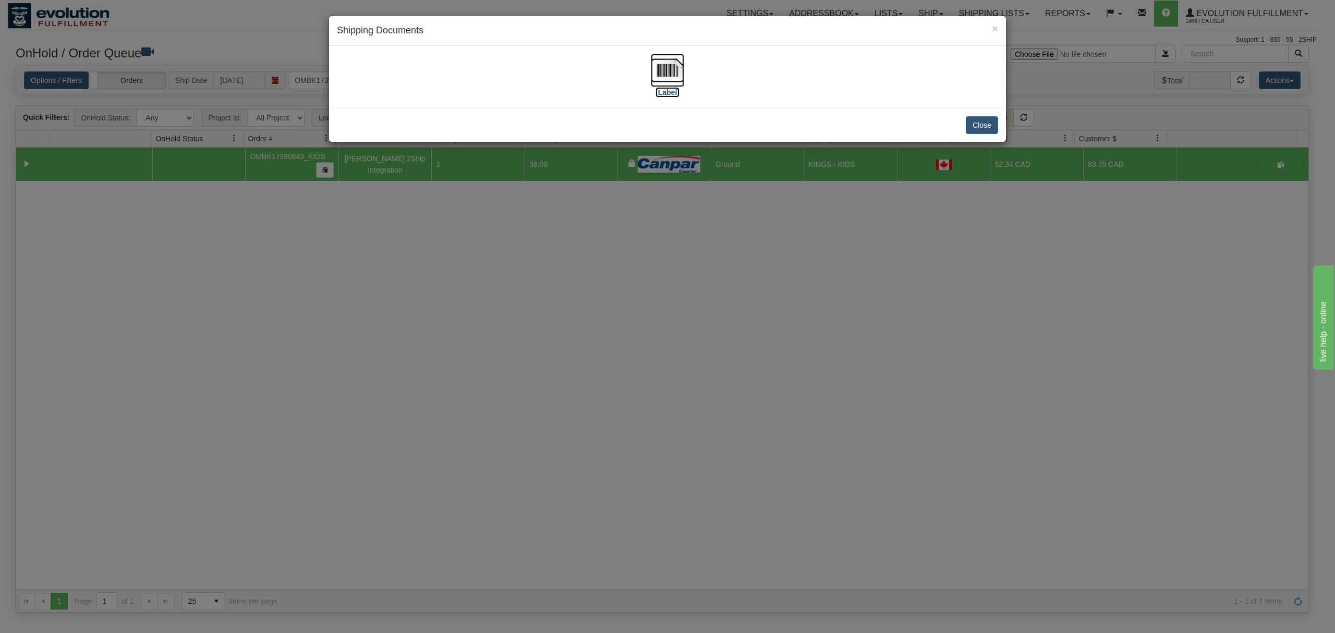
click at [662, 76] on img at bounding box center [667, 70] width 33 height 33
click at [995, 124] on button "Close" at bounding box center [982, 125] width 32 height 18
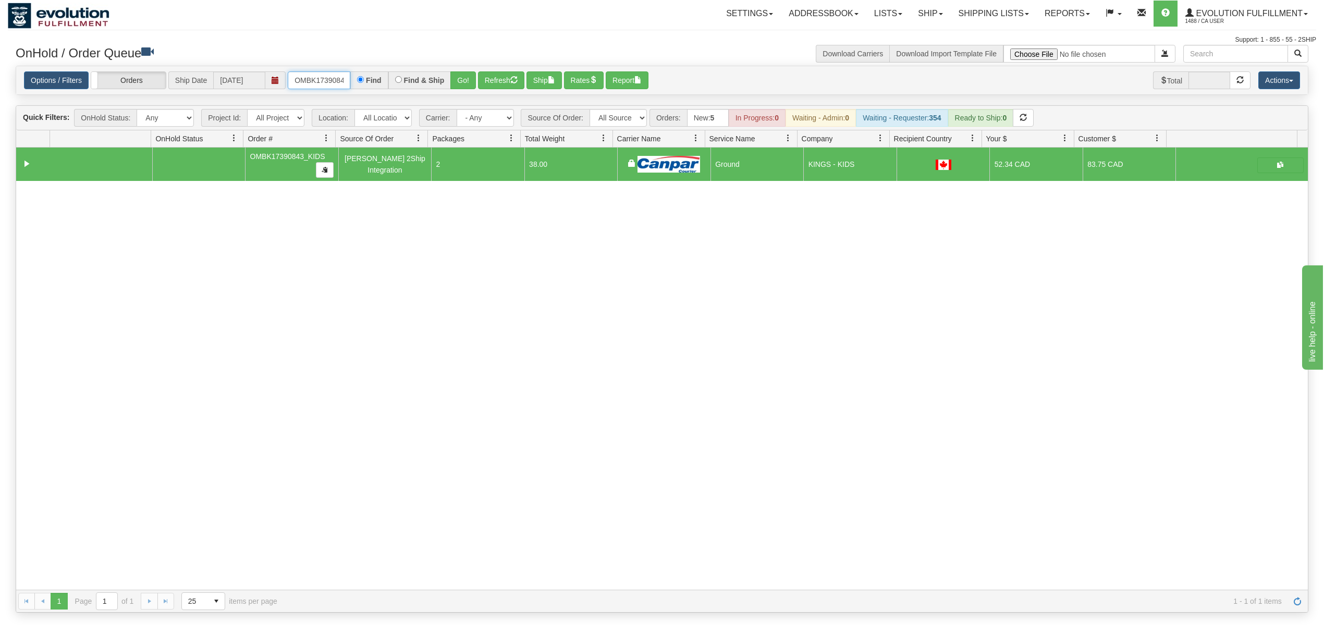
click at [308, 76] on input "OMBK17390843_KIDS" at bounding box center [319, 80] width 63 height 18
click at [455, 74] on button "Go!" at bounding box center [463, 80] width 26 height 18
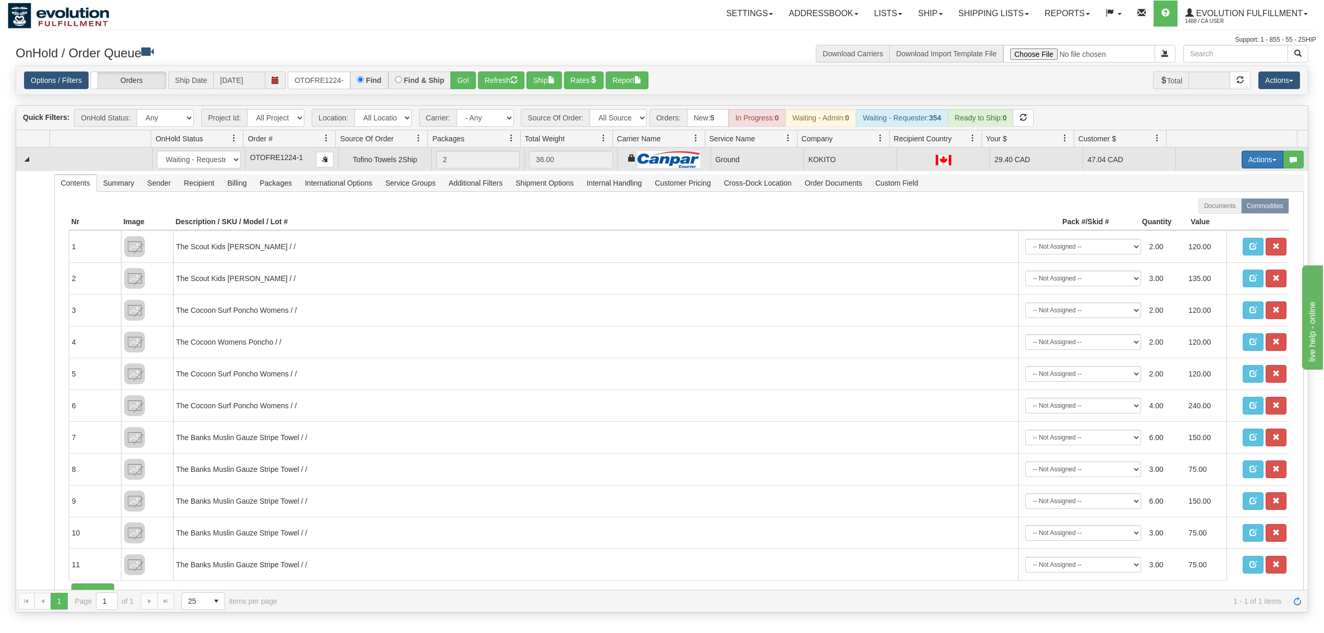
click at [1242, 165] on button "Actions" at bounding box center [1263, 160] width 42 height 18
click at [1211, 222] on span "Ship" at bounding box center [1221, 220] width 22 height 8
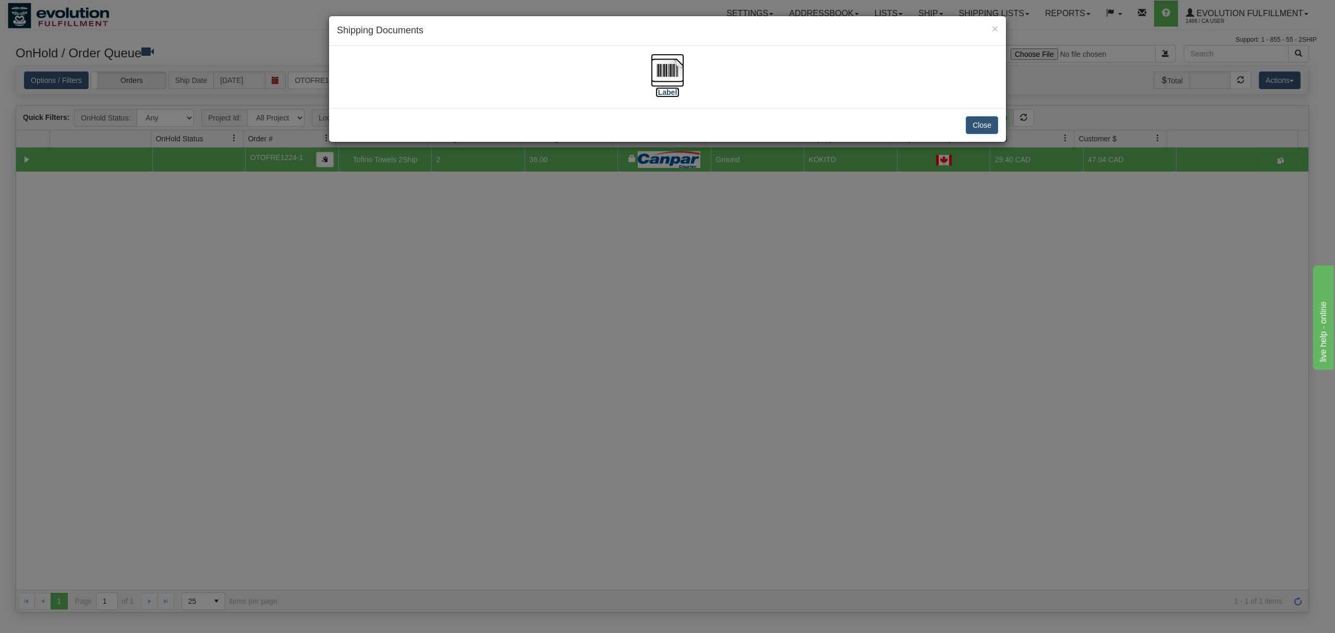
click at [666, 60] on img at bounding box center [667, 70] width 33 height 33
click at [979, 125] on button "Close" at bounding box center [982, 125] width 32 height 18
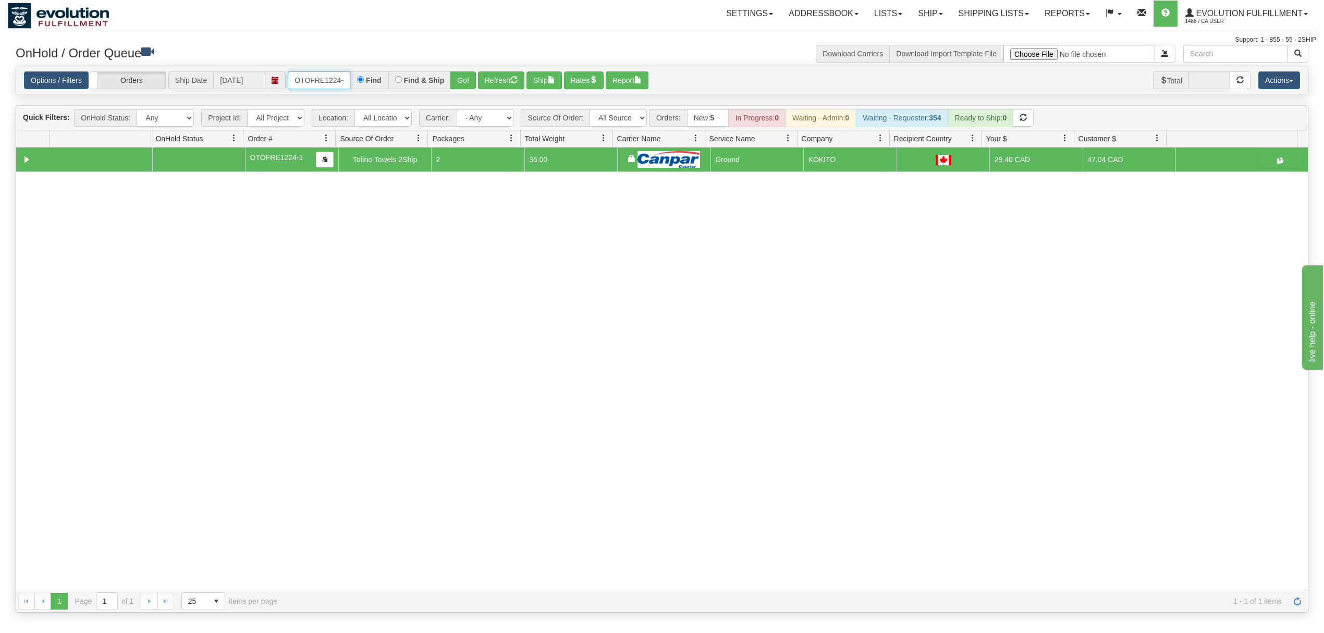
click at [328, 76] on input "OTOFRE1224-1" at bounding box center [319, 80] width 63 height 18
click at [454, 78] on button "Go!" at bounding box center [463, 80] width 26 height 18
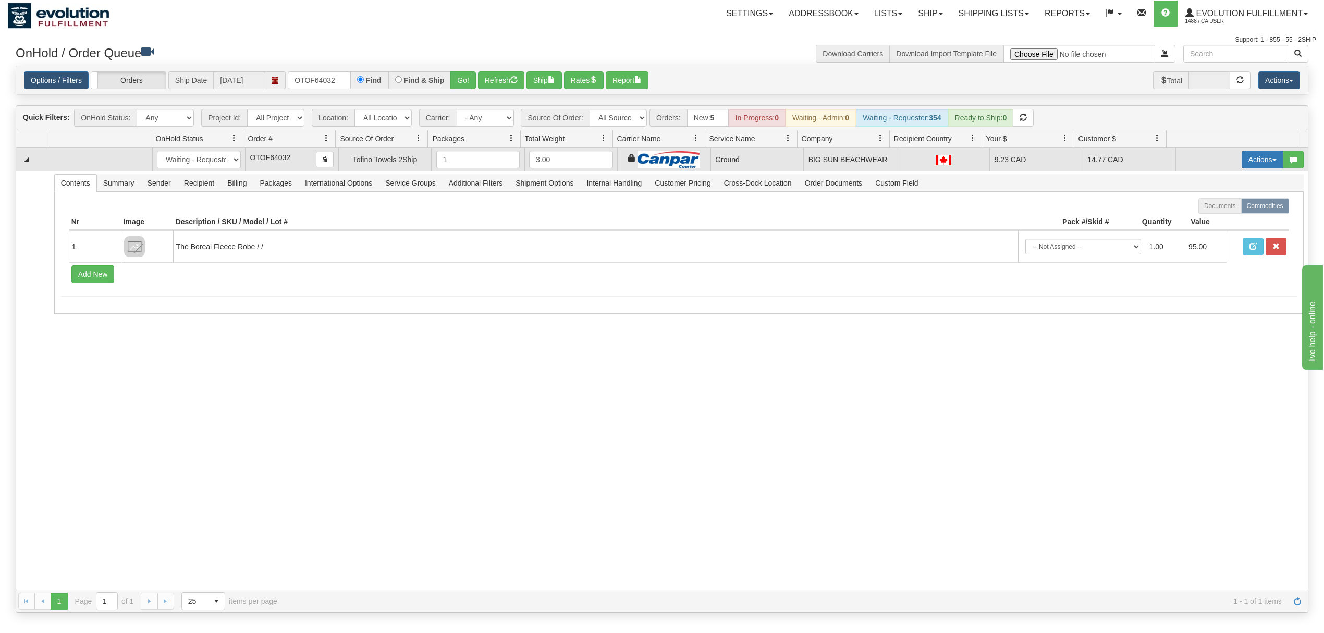
click at [1242, 165] on button "Actions" at bounding box center [1263, 160] width 42 height 18
click at [1221, 227] on link "Ship" at bounding box center [1241, 220] width 83 height 14
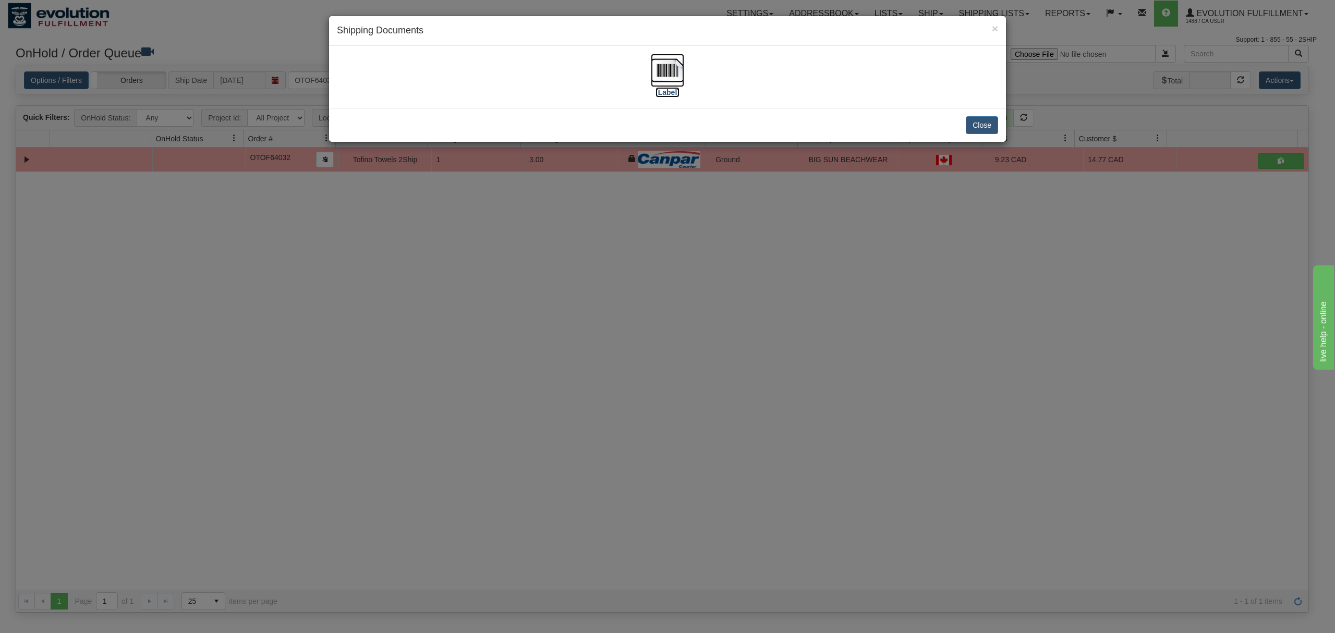
click at [675, 75] on img at bounding box center [667, 70] width 33 height 33
click at [979, 125] on button "Close" at bounding box center [982, 125] width 32 height 18
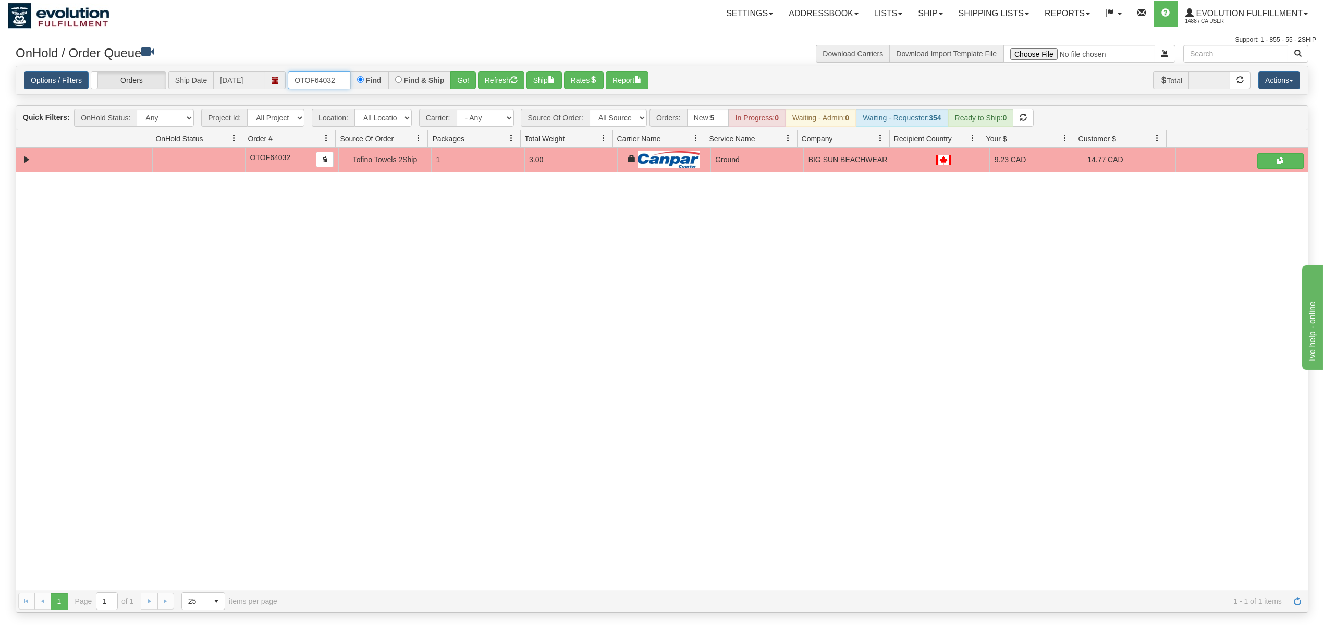
click at [324, 76] on input "OTOF64032" at bounding box center [319, 80] width 63 height 18
click at [461, 86] on button "Go!" at bounding box center [463, 80] width 26 height 18
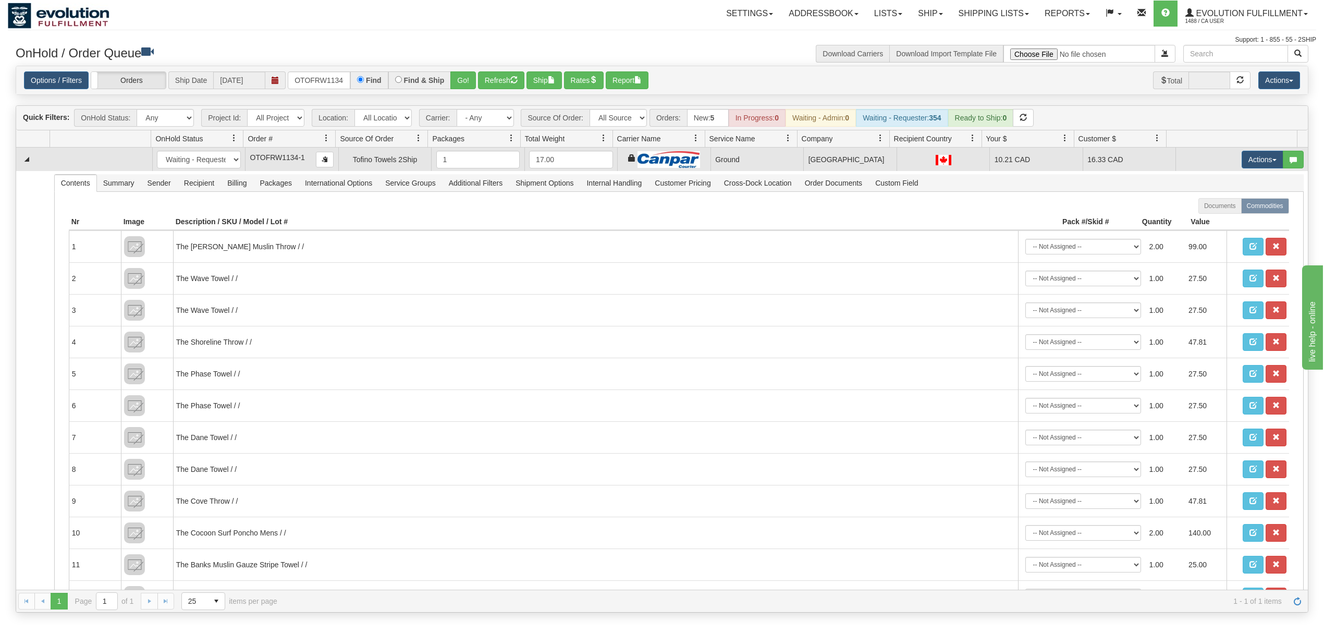
click at [1246, 151] on td "Actions Open Refresh Rates Rate All Services Ship Delete Edit Items" at bounding box center [1242, 159] width 132 height 23
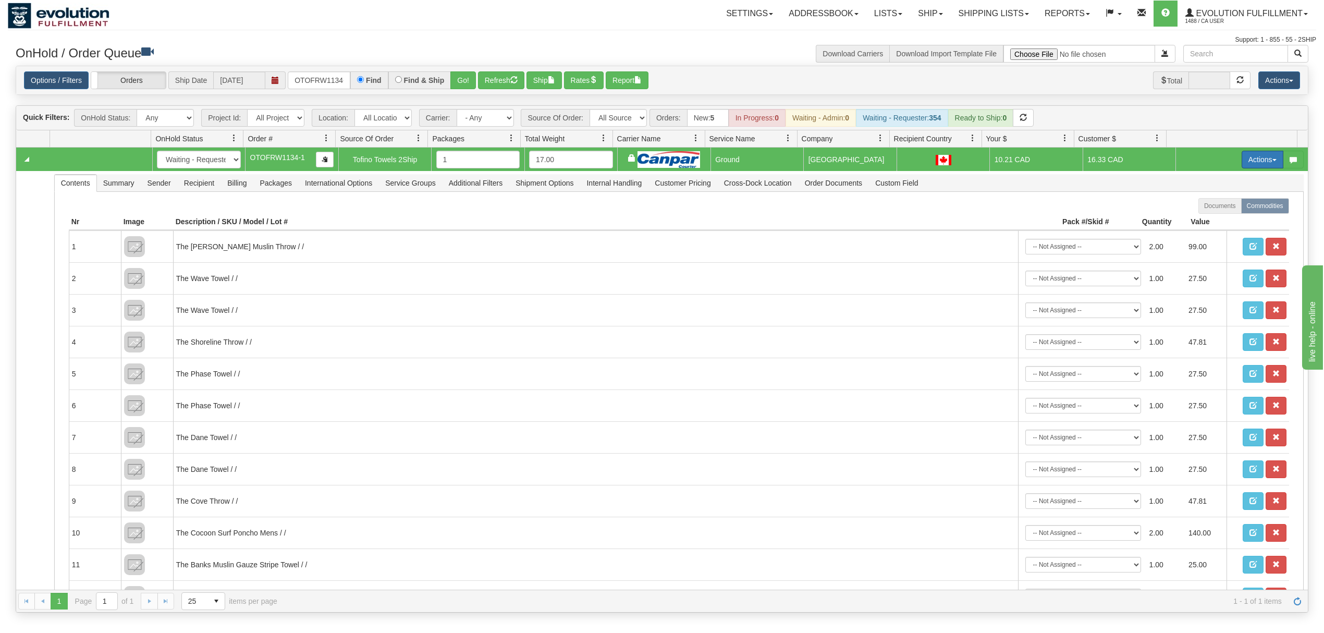
click at [1243, 165] on button "Actions" at bounding box center [1263, 160] width 42 height 18
click at [1210, 222] on span "Ship" at bounding box center [1221, 220] width 22 height 8
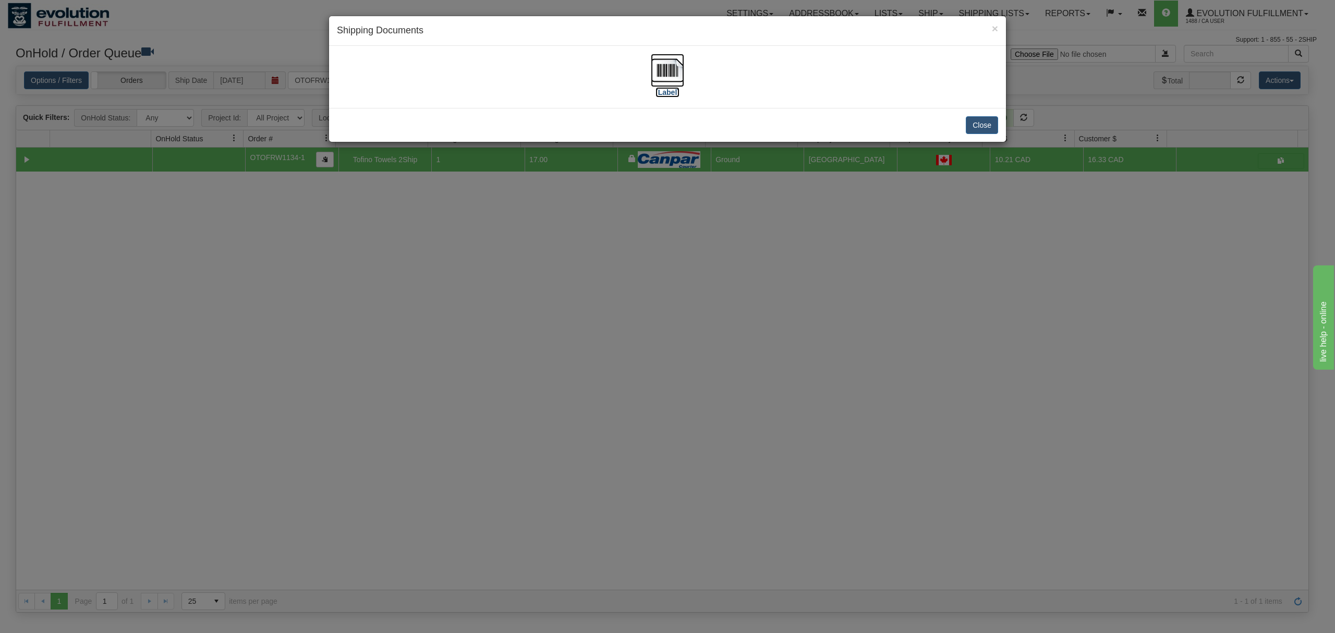
click at [663, 72] on img at bounding box center [667, 70] width 33 height 33
click at [975, 128] on button "Close" at bounding box center [982, 125] width 32 height 18
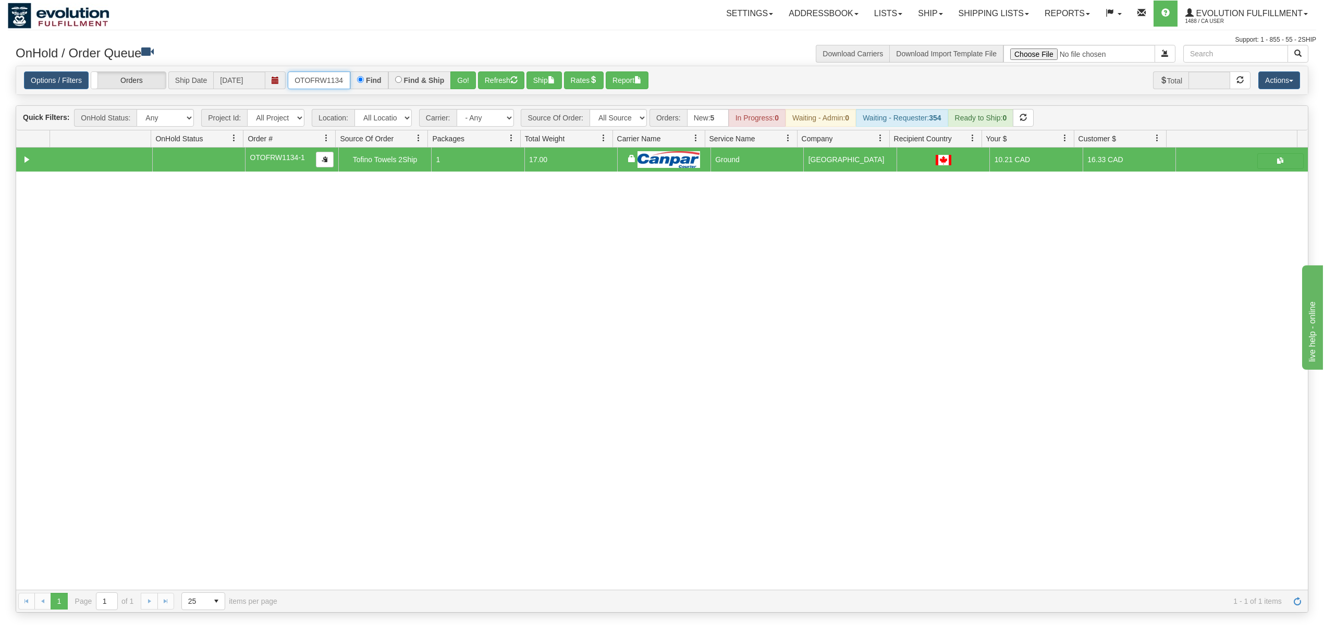
click at [327, 83] on input "OTOFRW1134-1" at bounding box center [319, 80] width 63 height 18
click at [453, 82] on button "Go!" at bounding box center [463, 80] width 26 height 18
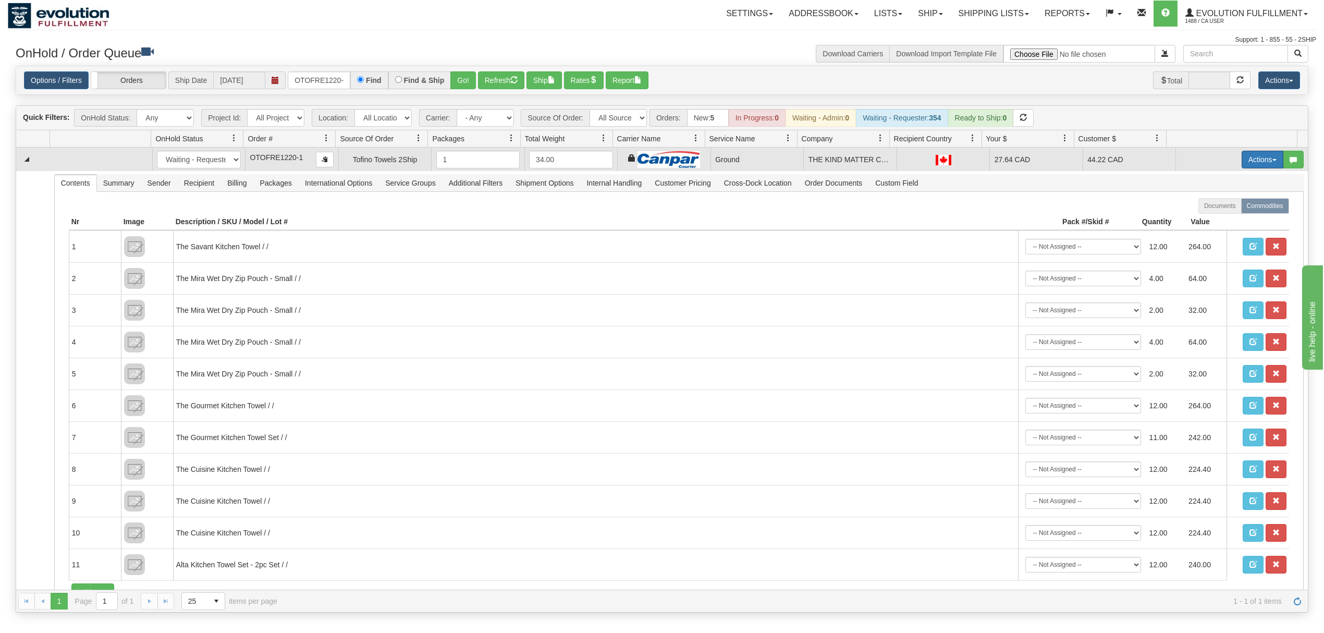
click at [1250, 168] on button "Actions" at bounding box center [1263, 160] width 42 height 18
click at [1211, 220] on span "Ship" at bounding box center [1221, 220] width 22 height 8
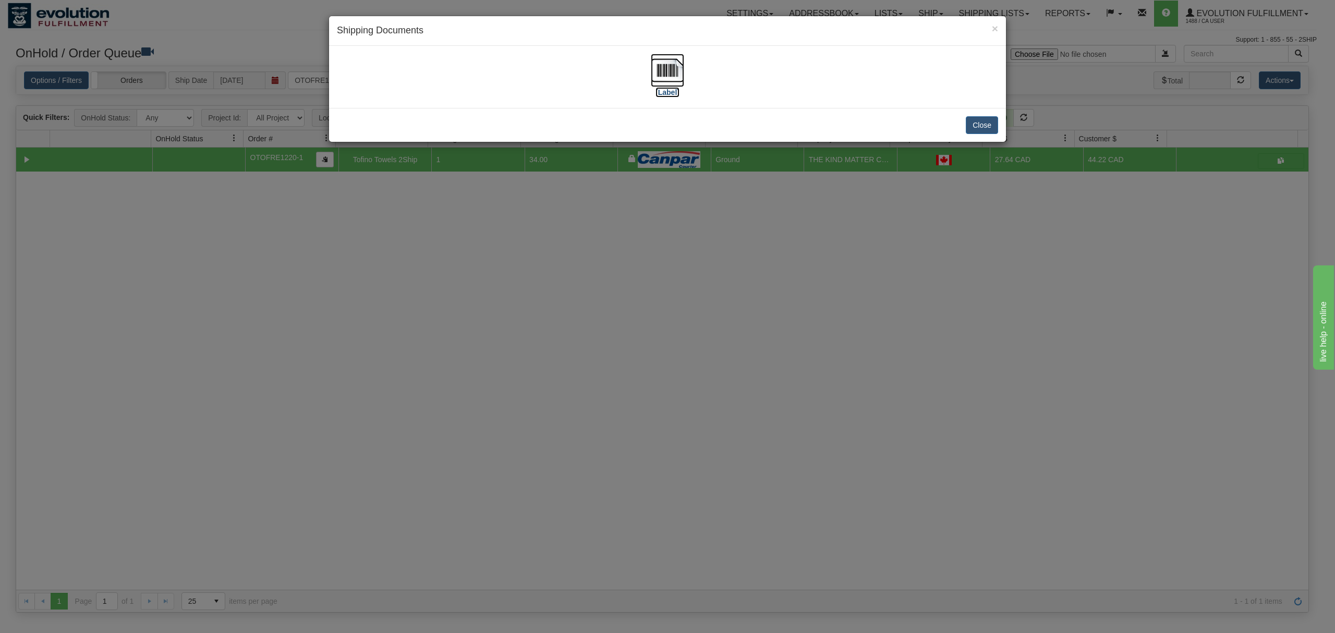
click at [670, 70] on img at bounding box center [667, 70] width 33 height 33
click at [983, 124] on button "Close" at bounding box center [982, 125] width 32 height 18
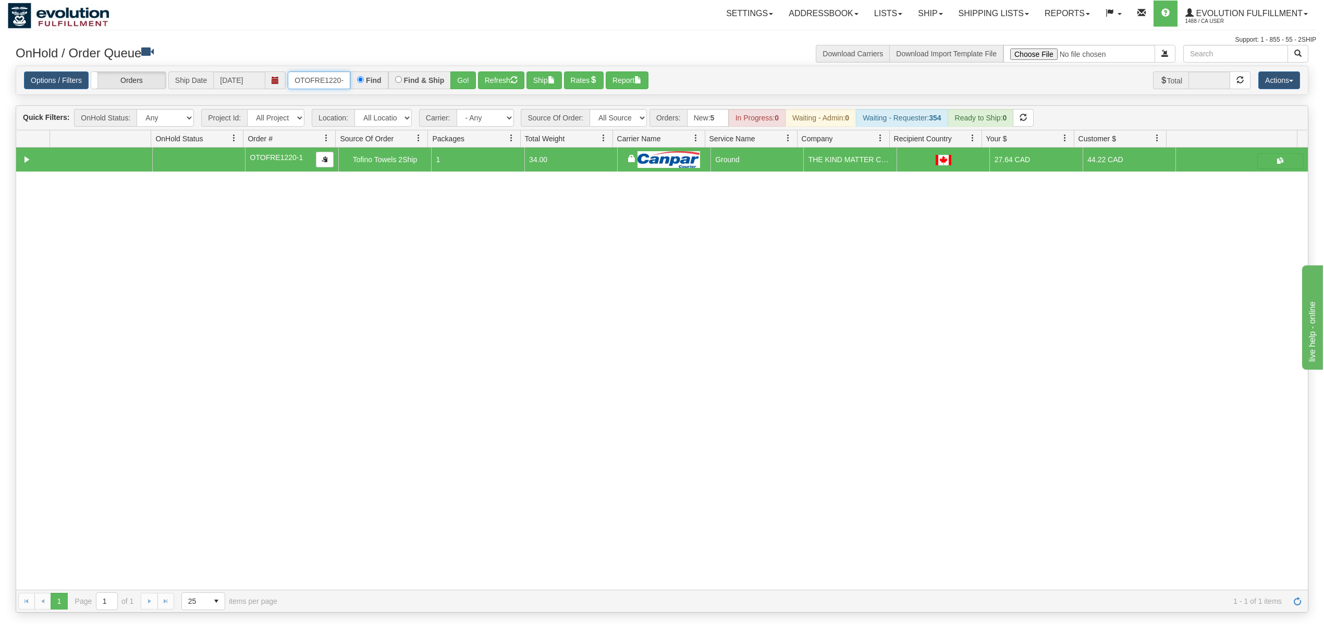
click at [319, 80] on input "OTOFRE1220-1" at bounding box center [319, 80] width 63 height 18
click at [460, 78] on button "Go!" at bounding box center [463, 80] width 26 height 18
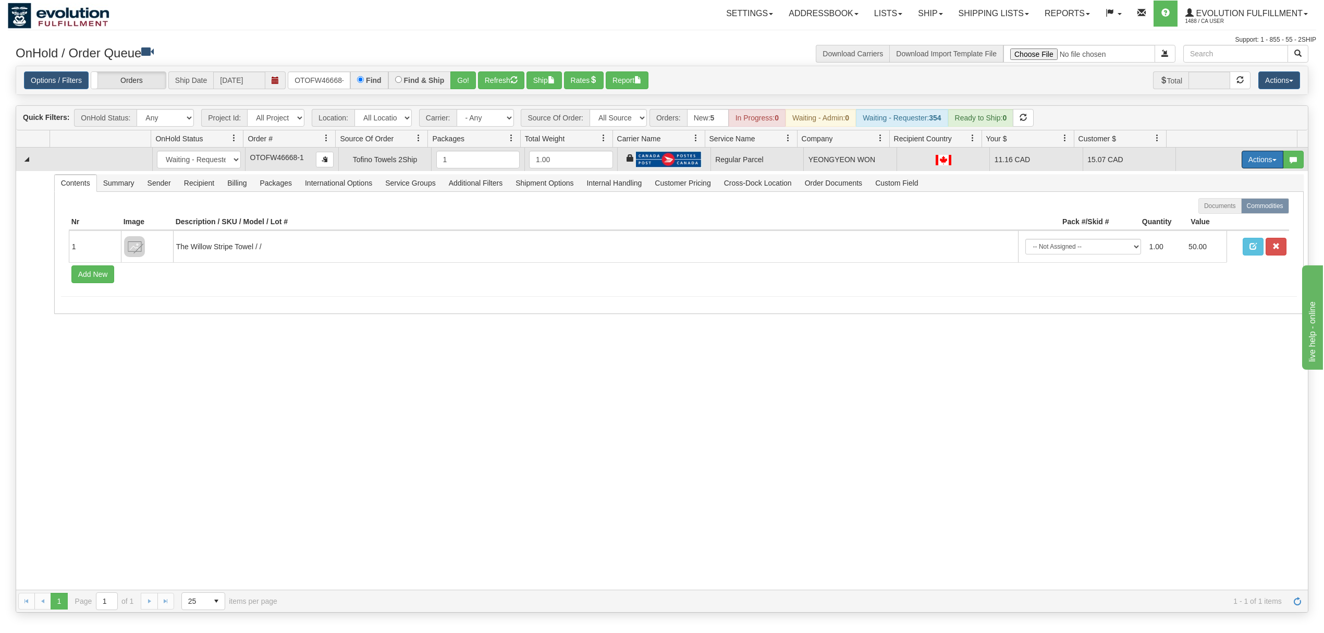
drag, startPoint x: 1241, startPoint y: 165, endPoint x: 1246, endPoint y: 182, distance: 17.7
click at [1243, 165] on button "Actions" at bounding box center [1263, 160] width 42 height 18
click at [1224, 213] on link "Rate All Services" at bounding box center [1241, 207] width 83 height 14
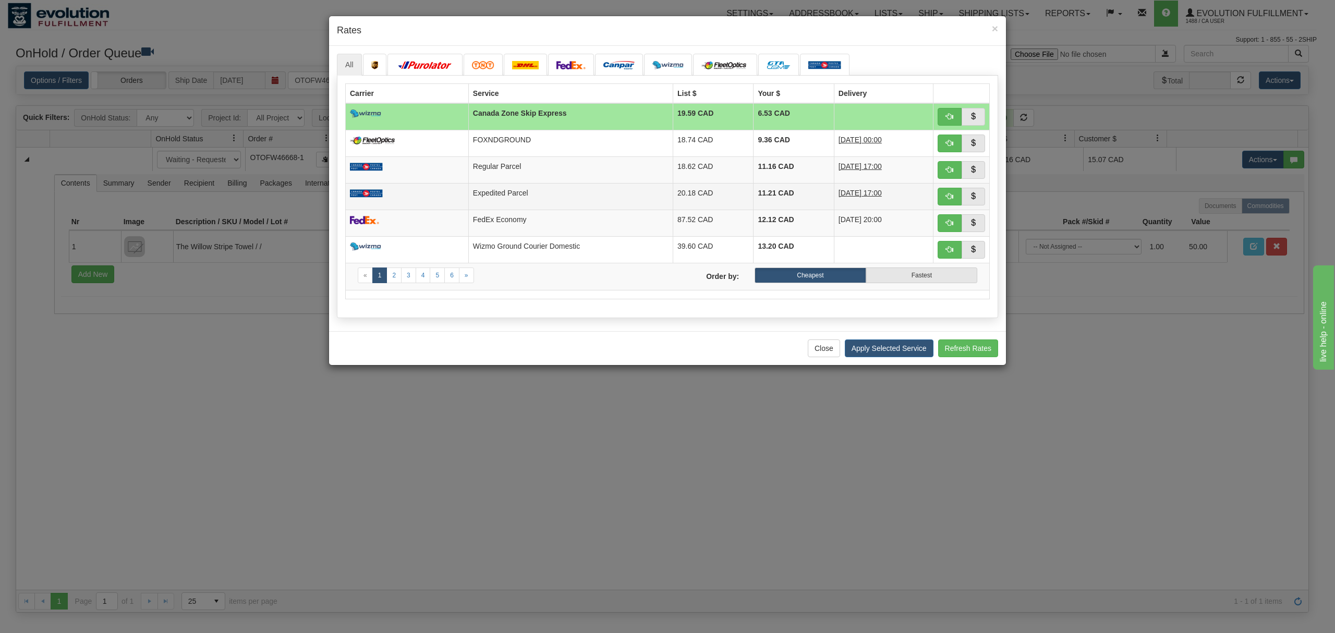
click at [533, 201] on td "Expedited Parcel" at bounding box center [570, 196] width 204 height 27
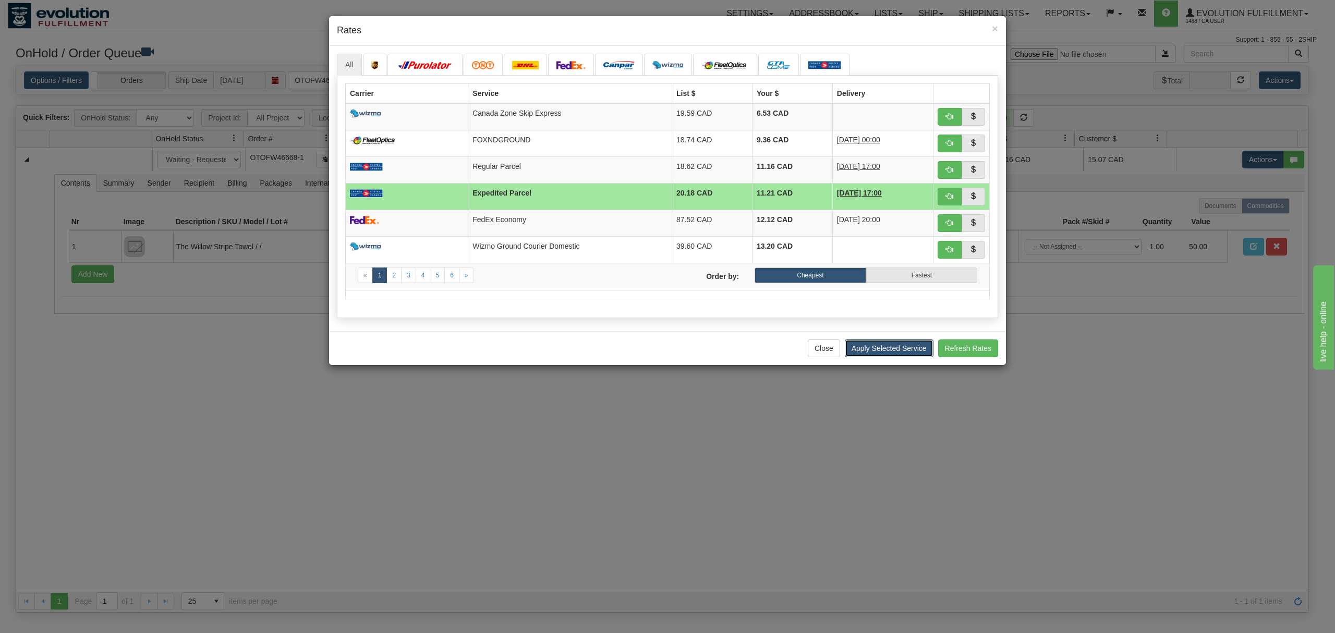
click at [861, 348] on button "Apply Selected Service" at bounding box center [889, 348] width 89 height 18
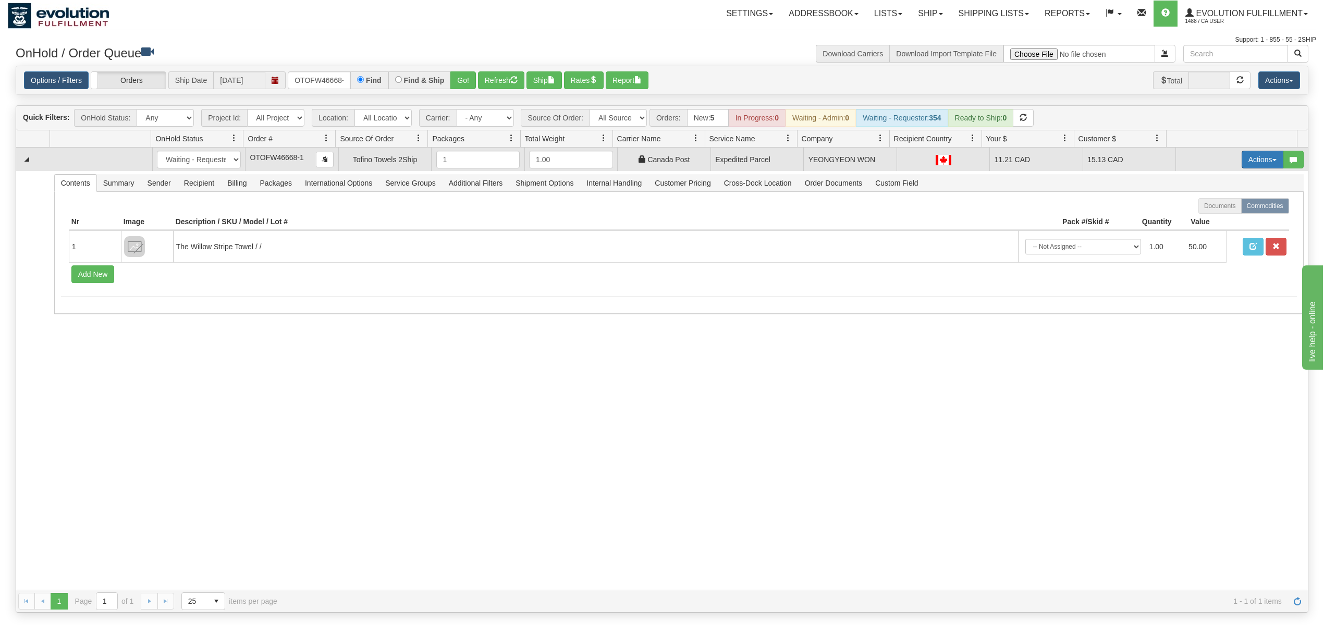
click at [1243, 161] on button "Actions" at bounding box center [1263, 160] width 42 height 18
click at [1210, 221] on span "Ship" at bounding box center [1221, 220] width 22 height 8
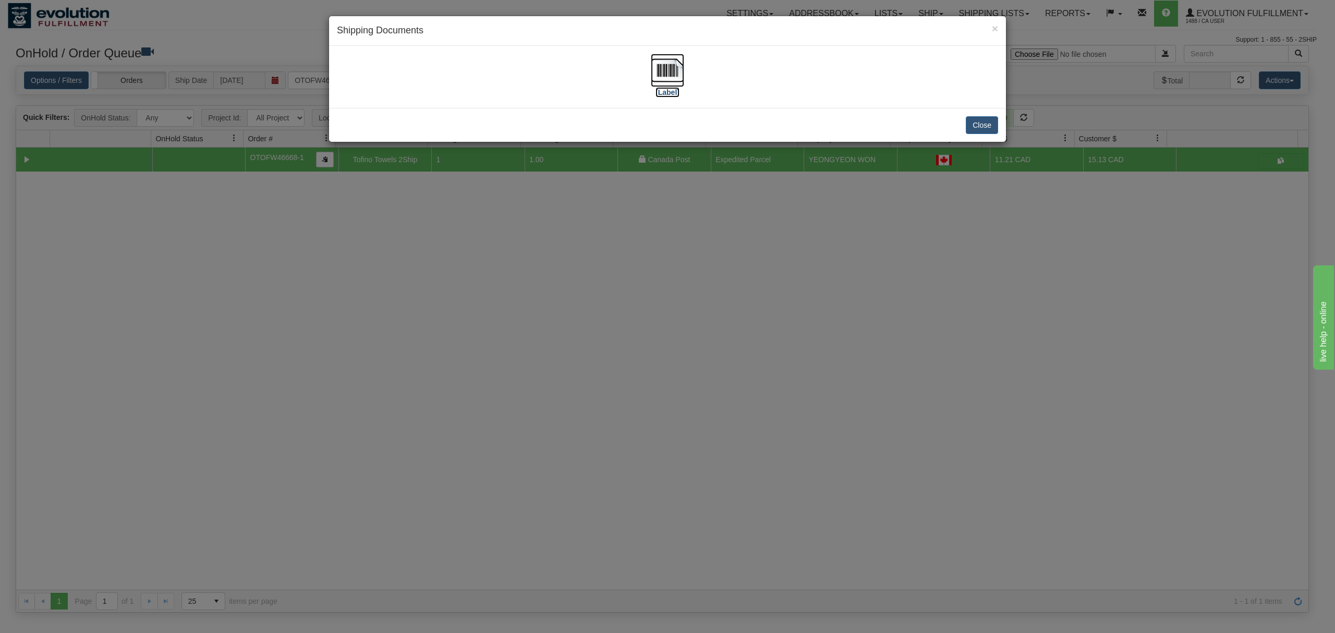
click at [672, 67] on img at bounding box center [667, 70] width 33 height 33
click at [975, 127] on button "Close" at bounding box center [982, 125] width 32 height 18
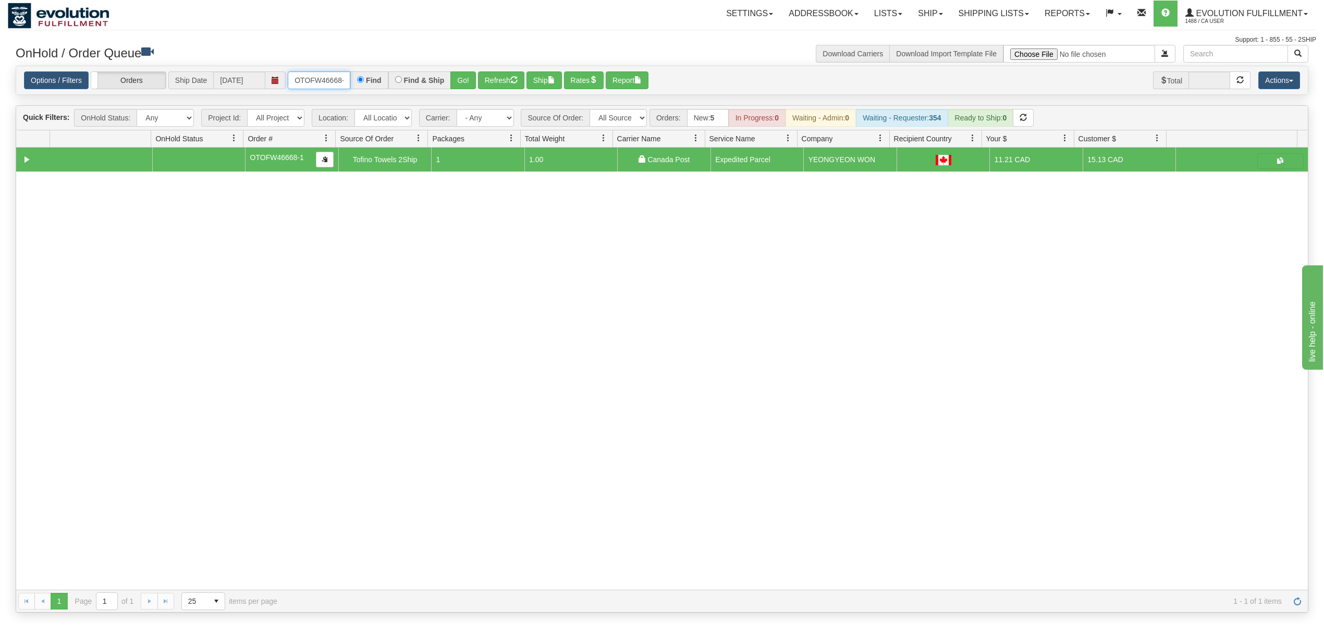
click at [322, 78] on input "OTOFW46668-1" at bounding box center [319, 80] width 63 height 18
type input "OYATPT-902658"
click at [455, 76] on button "Go!" at bounding box center [463, 80] width 26 height 18
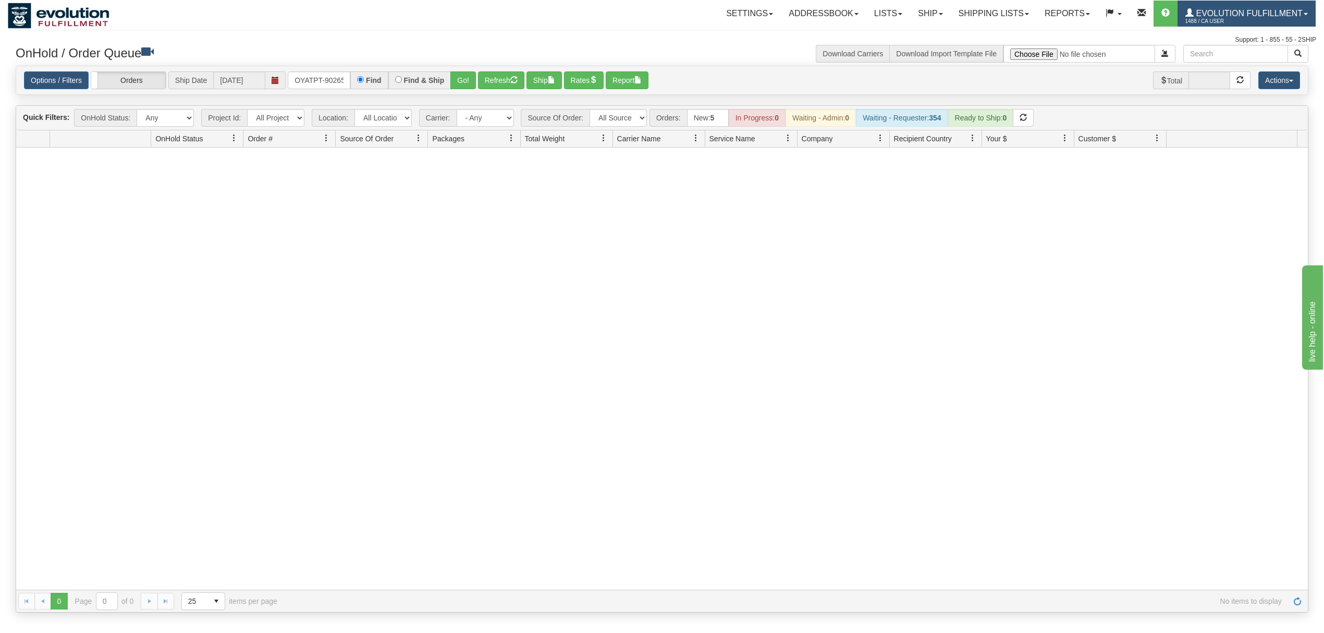
click at [1239, 17] on span "1488 / CA User" at bounding box center [1225, 21] width 78 height 10
click at [1249, 65] on span "LOG OUT" at bounding box center [1246, 63] width 33 height 8
